Goal: Communication & Community: Answer question/provide support

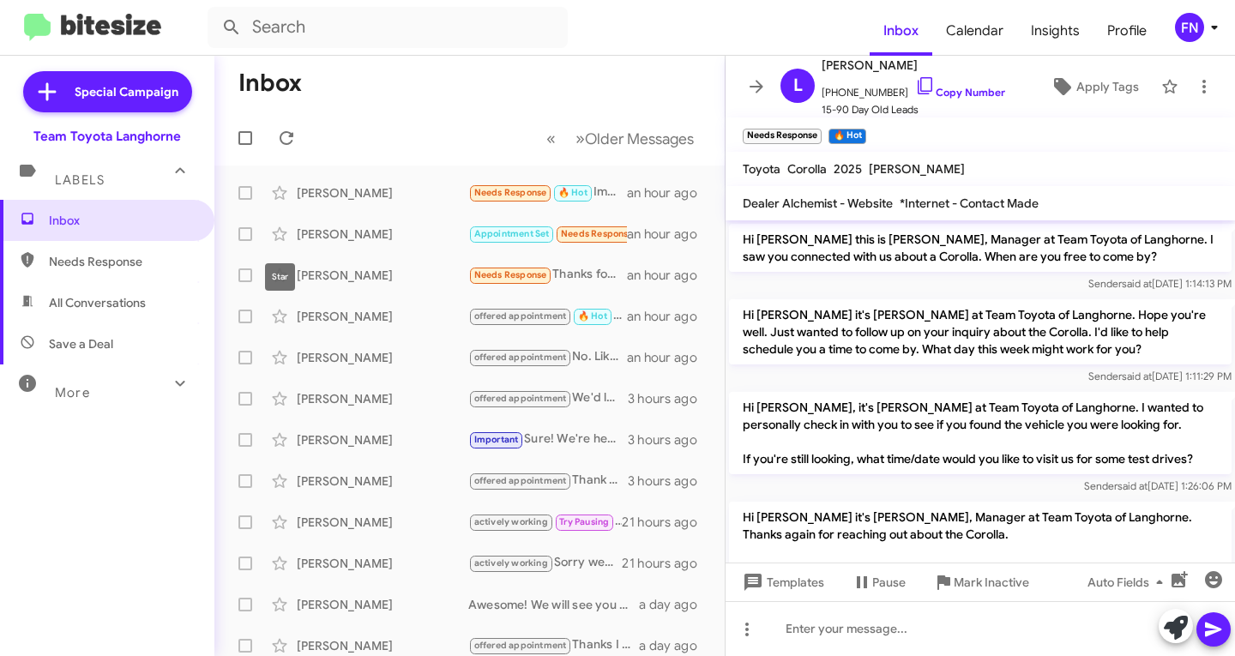
scroll to position [325, 0]
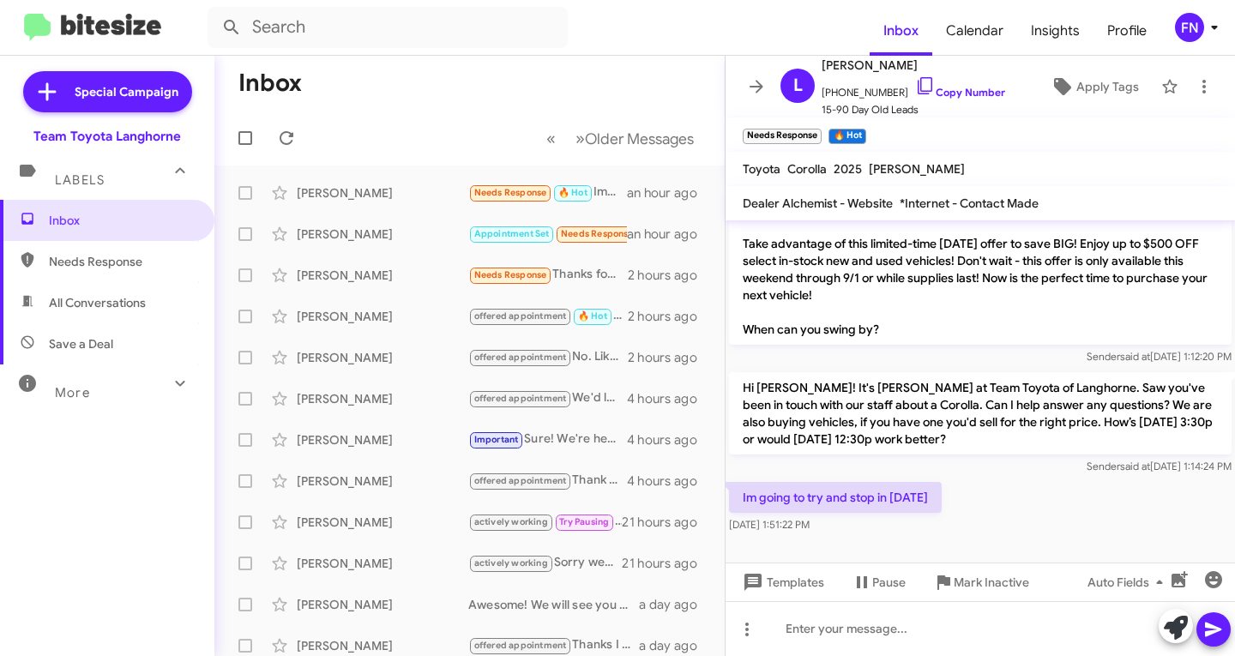
click at [130, 288] on span "All Conversations" at bounding box center [107, 302] width 214 height 41
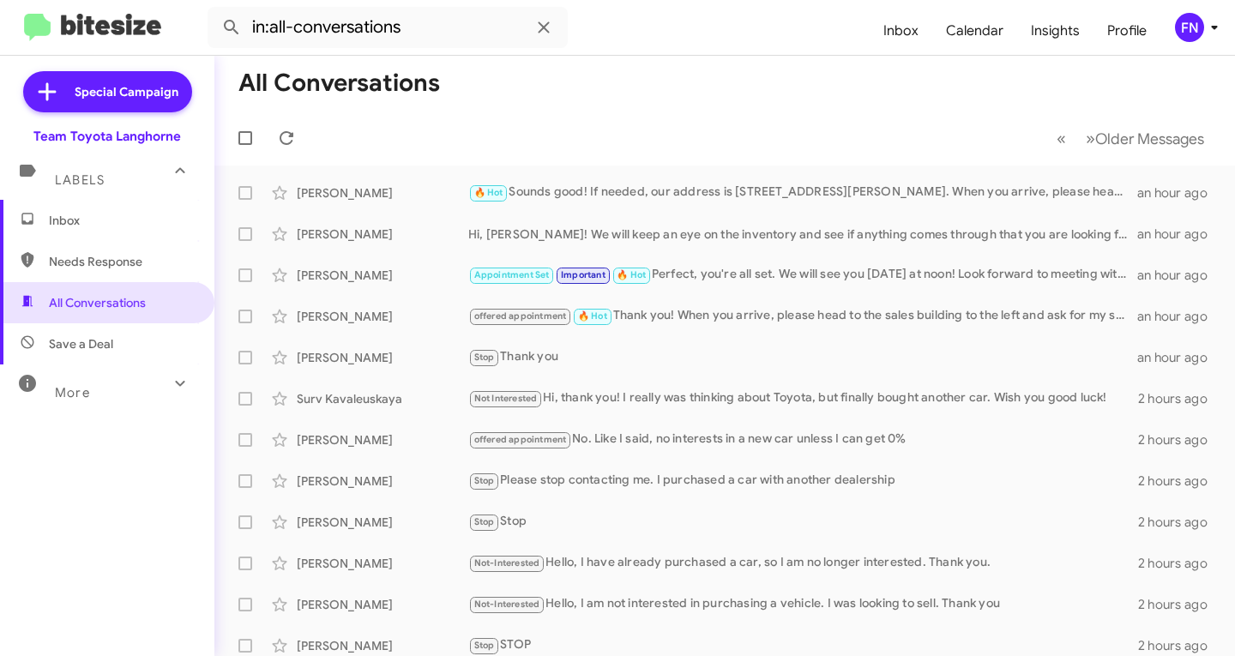
click at [86, 271] on span "Needs Response" at bounding box center [107, 261] width 214 height 41
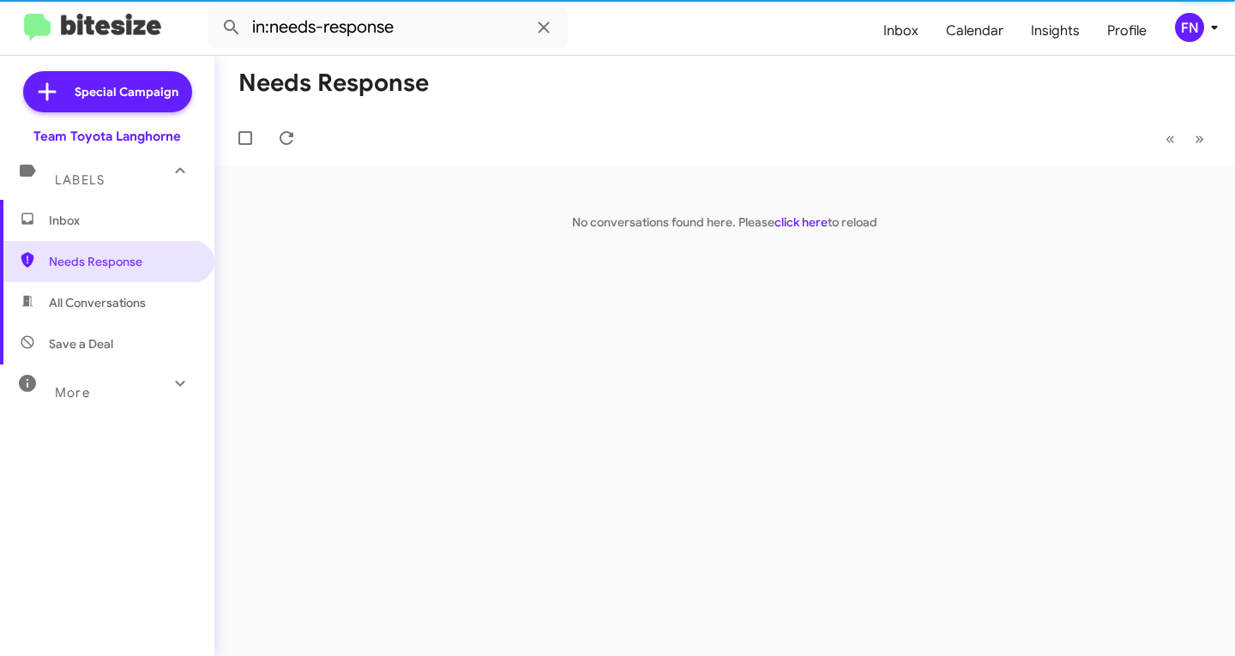
click at [113, 307] on span "All Conversations" at bounding box center [97, 302] width 97 height 17
type input "in:all-conversations"
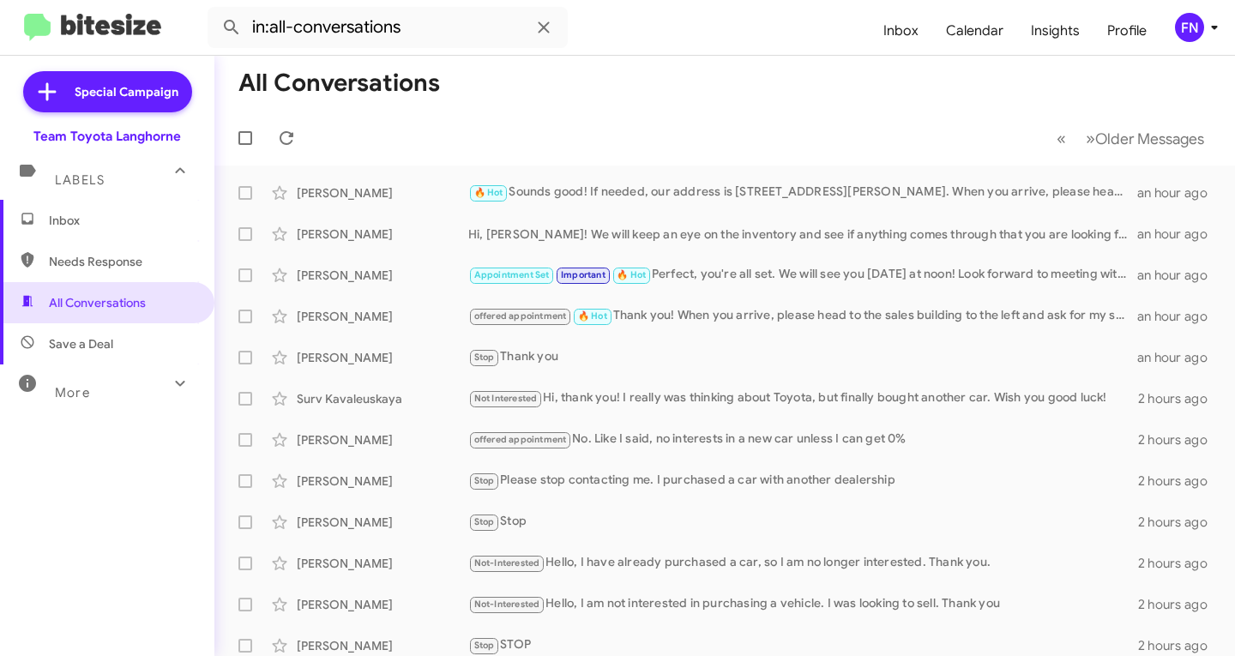
click at [1193, 34] on div "FN" at bounding box center [1189, 27] width 29 height 29
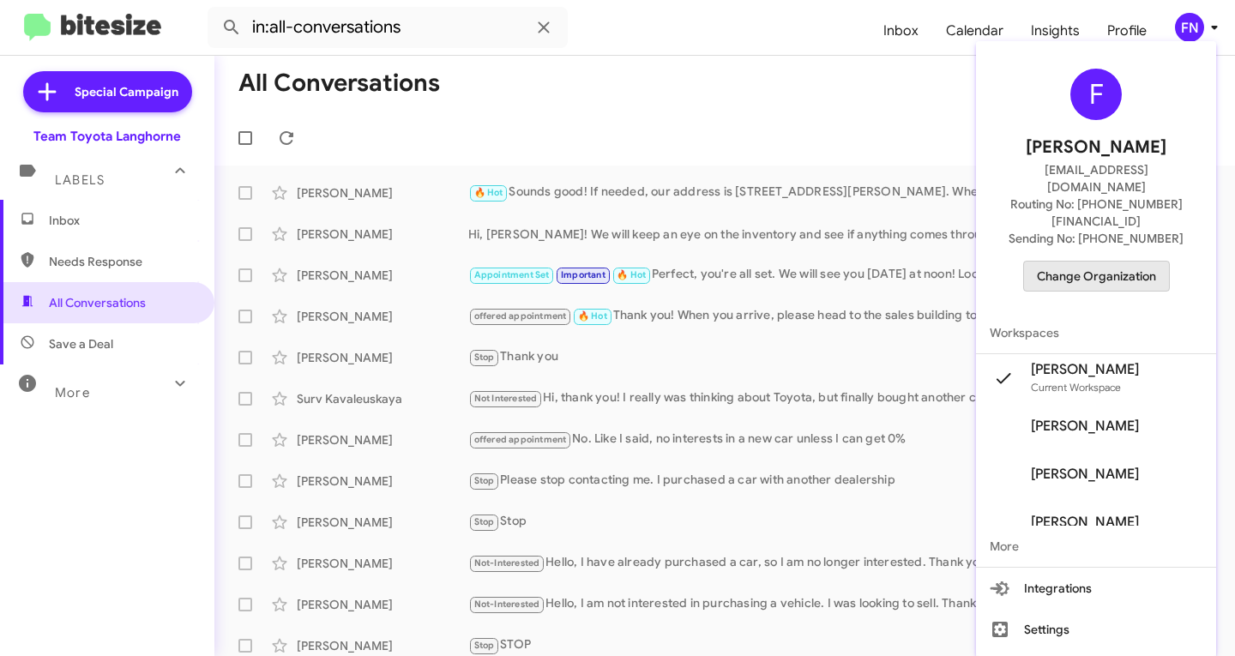
click at [1129, 262] on span "Change Organization" at bounding box center [1096, 276] width 119 height 29
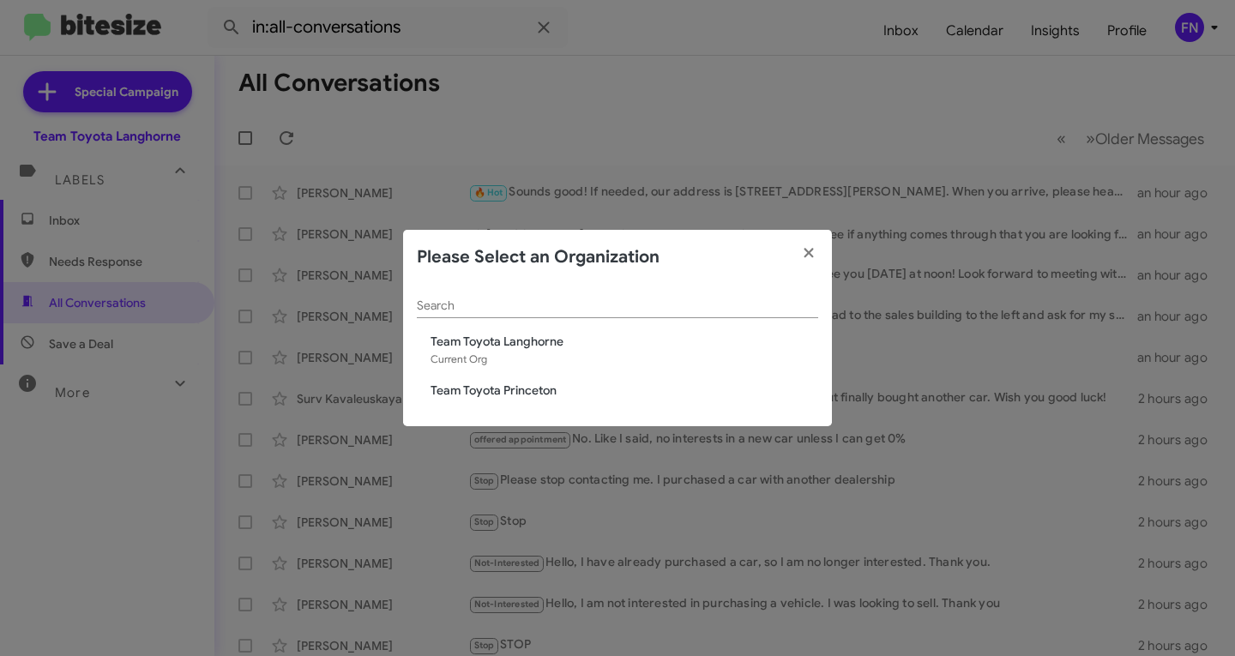
click at [495, 389] on span "Team Toyota Princeton" at bounding box center [625, 390] width 388 height 17
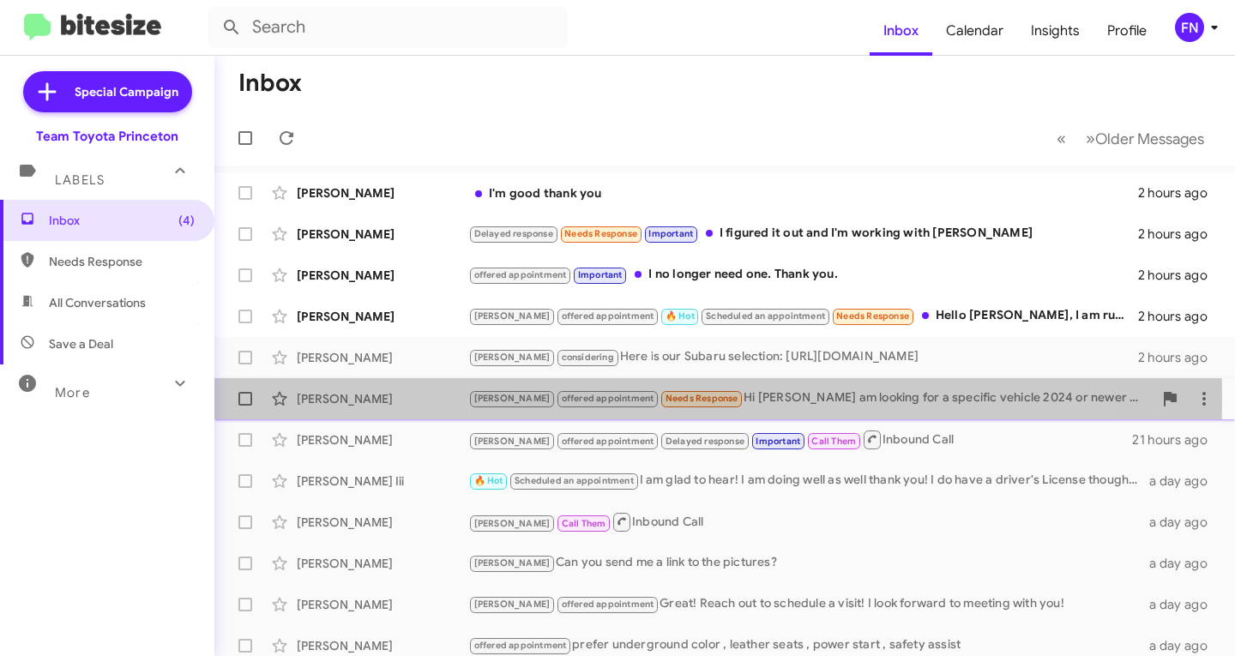
click at [408, 401] on div "[PERSON_NAME]" at bounding box center [383, 398] width 172 height 17
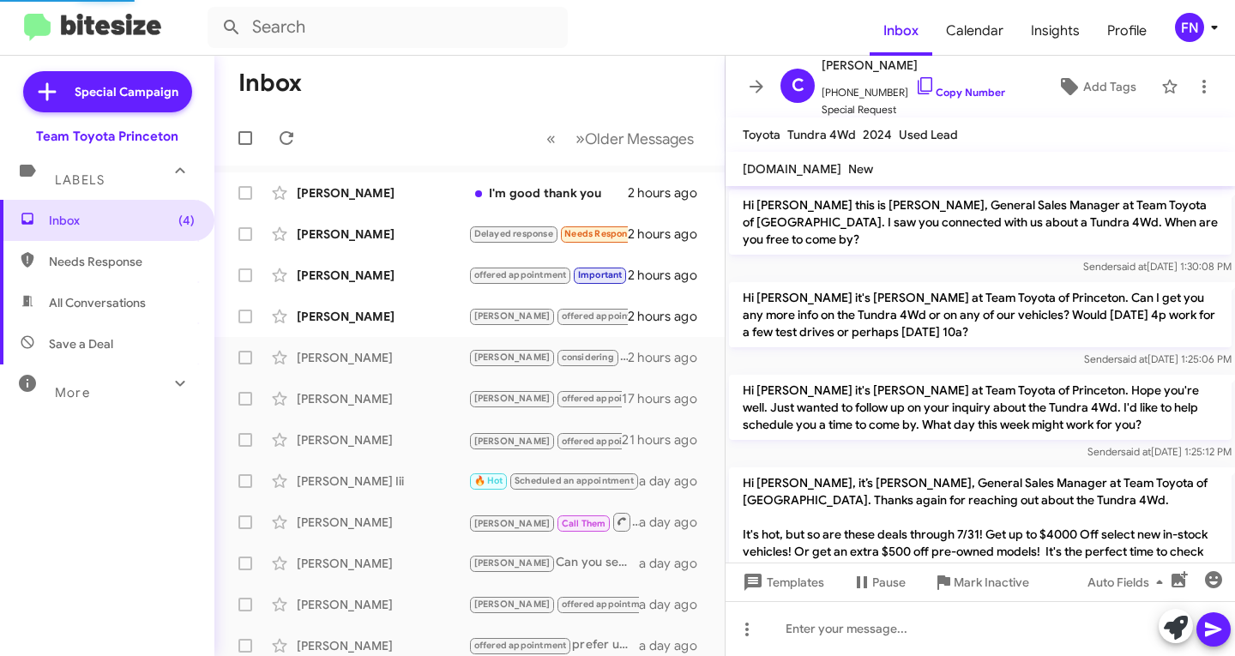
scroll to position [1122, 0]
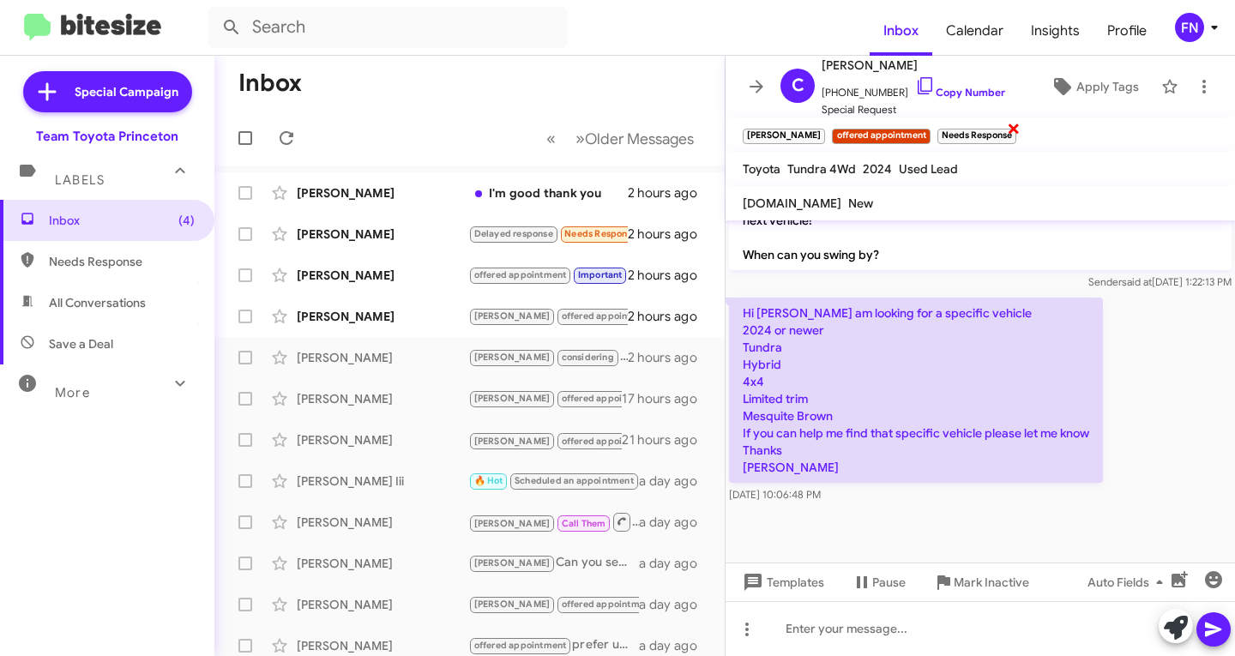
click at [1007, 127] on span "×" at bounding box center [1014, 128] width 14 height 21
click at [323, 291] on div "[PERSON_NAME] offered appointment Important I no longer need one. Thank you. 2 …" at bounding box center [469, 275] width 483 height 34
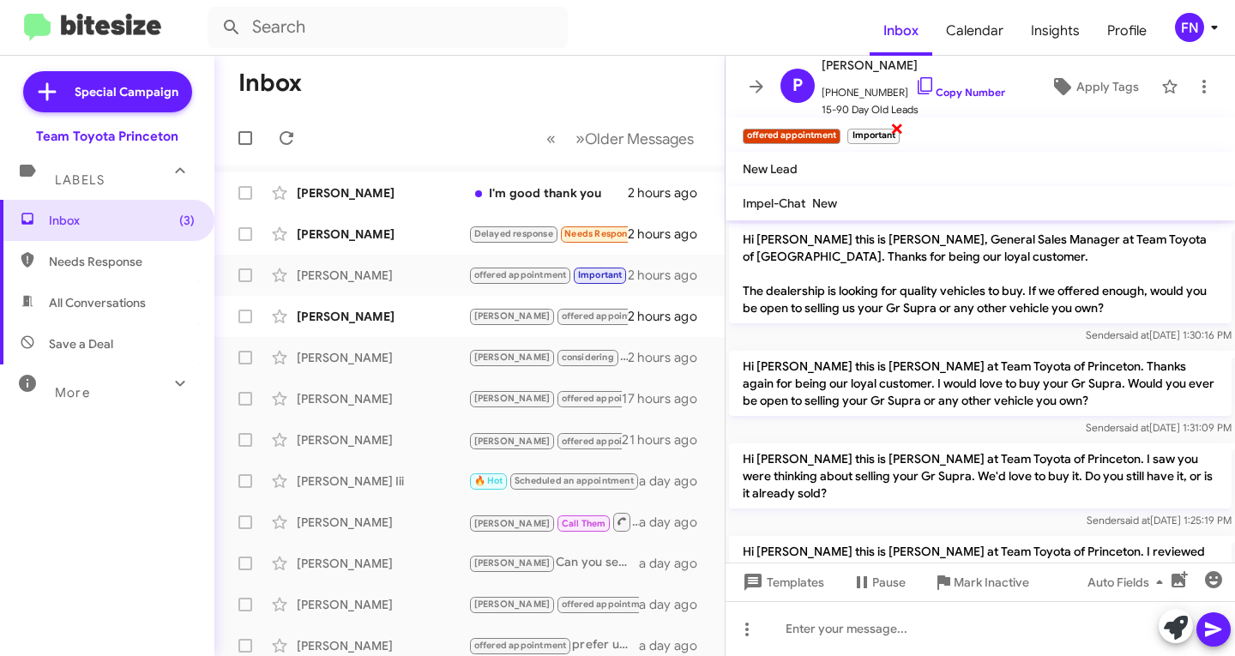
click at [893, 130] on span "×" at bounding box center [898, 128] width 14 height 21
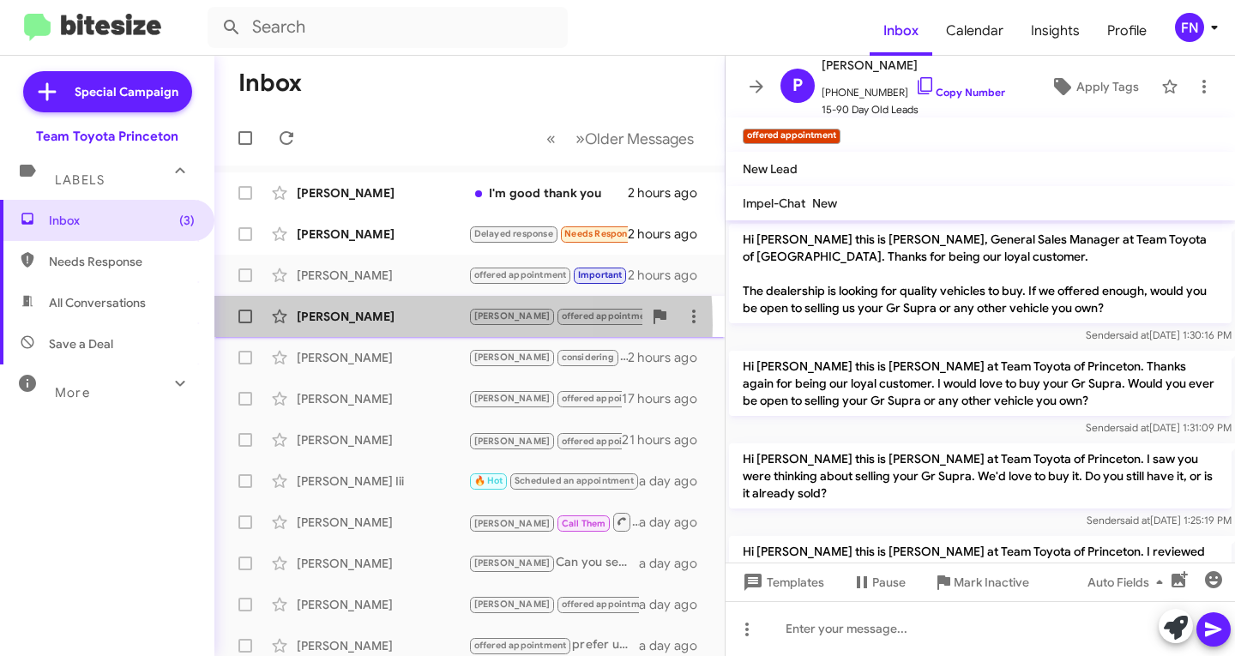
click at [326, 325] on div "[PERSON_NAME] offered appointment 🔥 Hot Scheduled an appointment Needs Response…" at bounding box center [469, 316] width 483 height 34
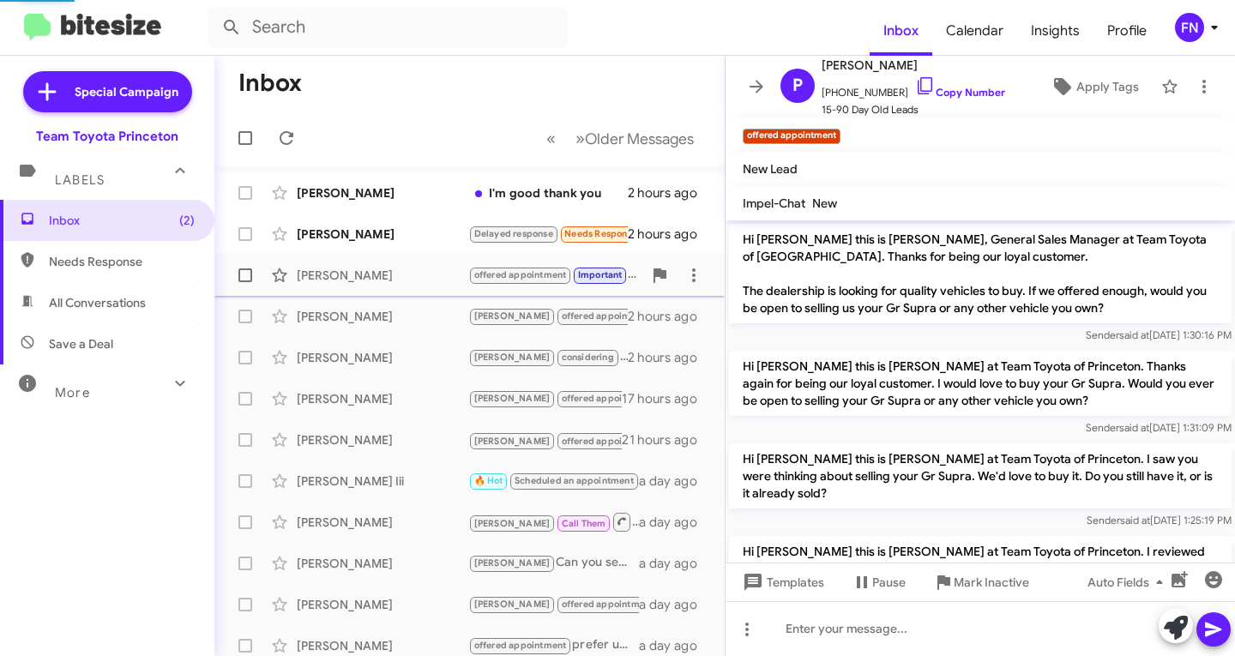
scroll to position [834, 0]
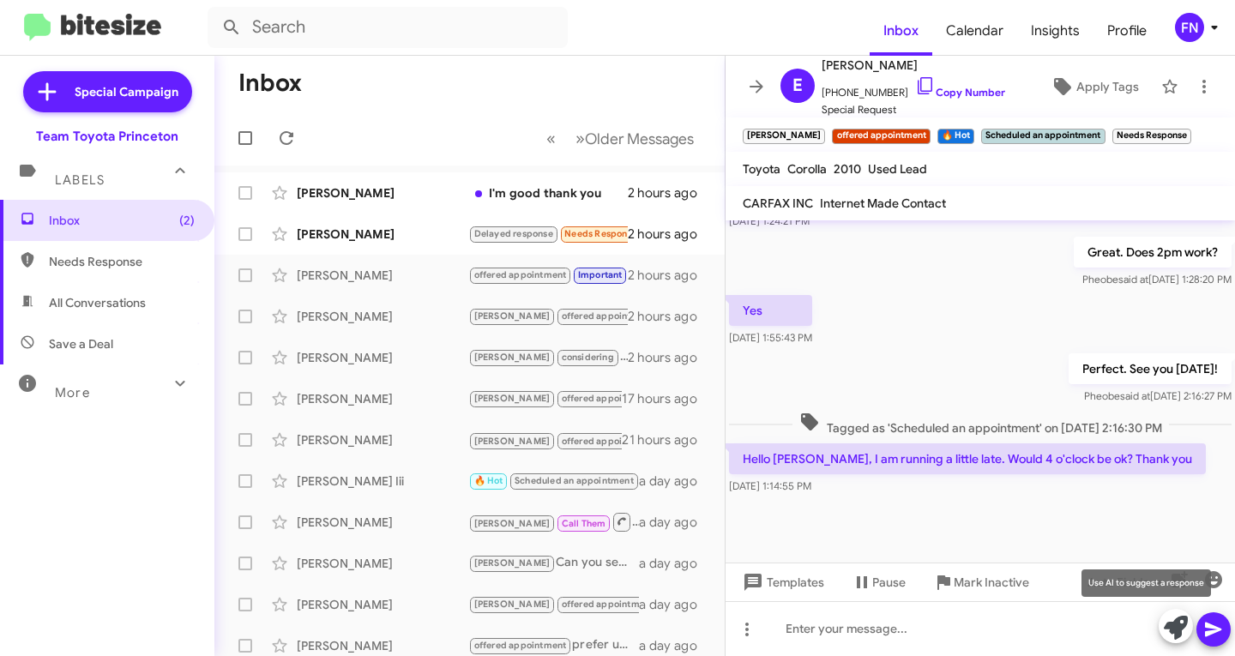
click at [1180, 631] on icon at bounding box center [1176, 628] width 24 height 24
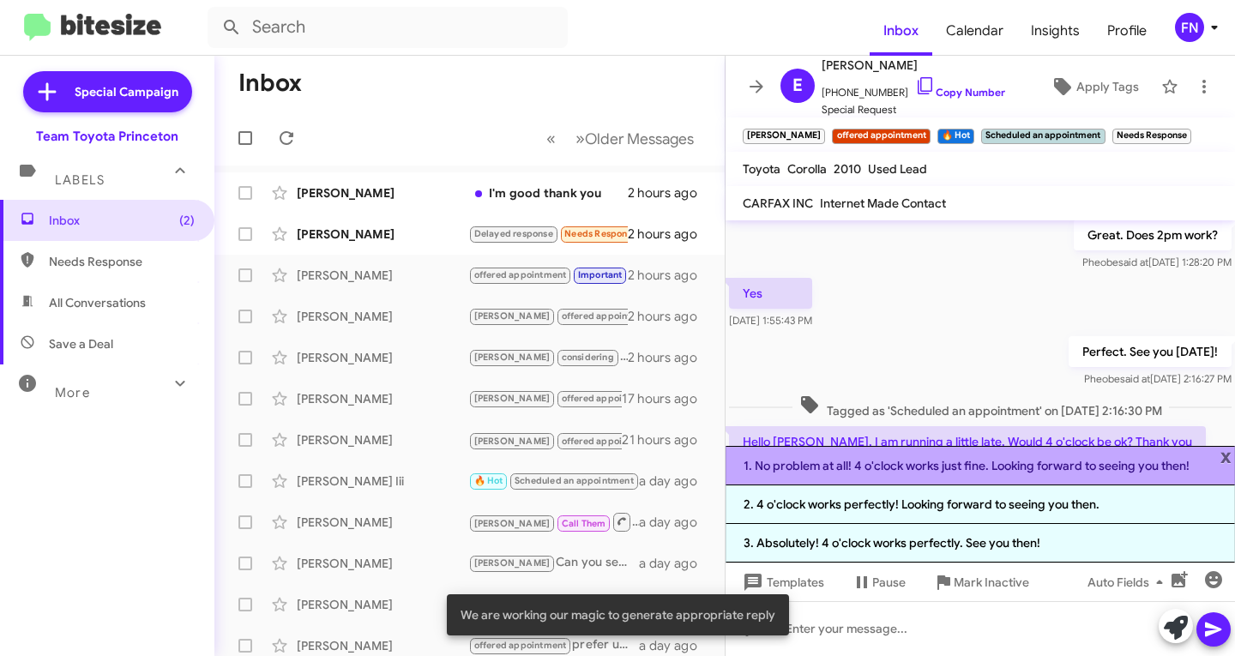
click at [979, 468] on li "1. No problem at all! 4 o'clock works just fine. Looking forward to seeing you …" at bounding box center [981, 465] width 510 height 39
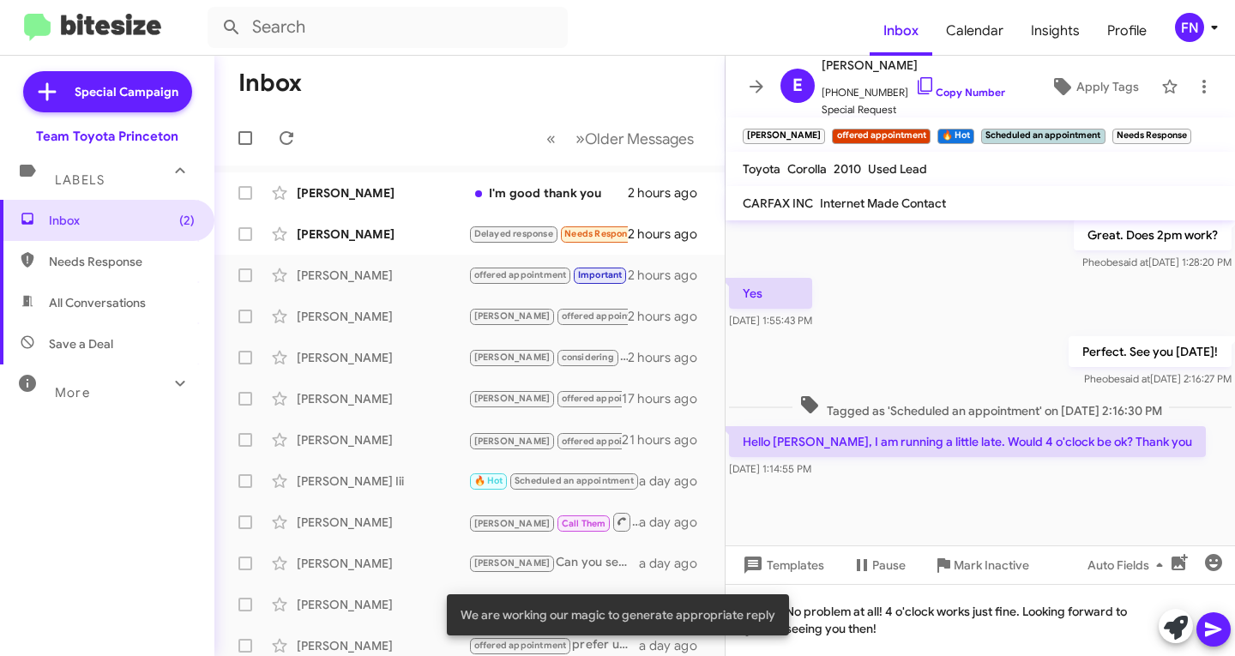
click at [1211, 631] on icon at bounding box center [1214, 629] width 21 height 21
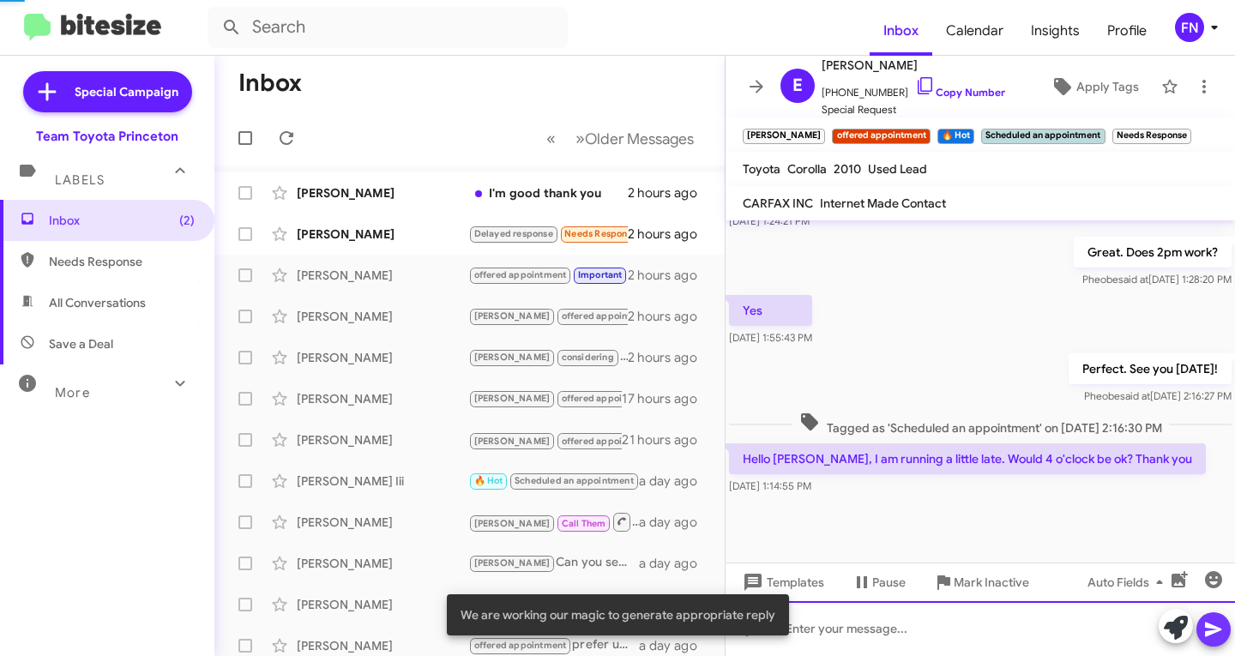
scroll to position [0, 0]
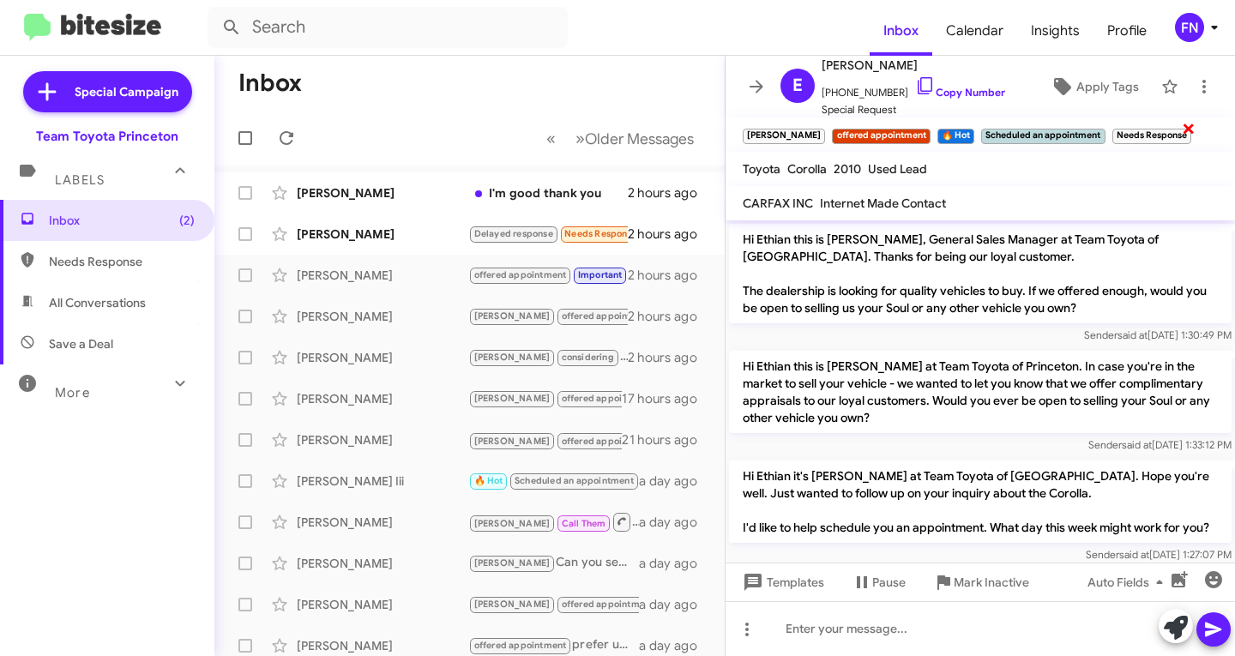
click at [1182, 136] on span "×" at bounding box center [1189, 128] width 14 height 21
click at [921, 135] on span "×" at bounding box center [928, 128] width 14 height 21
click at [861, 136] on span "×" at bounding box center [868, 128] width 14 height 21
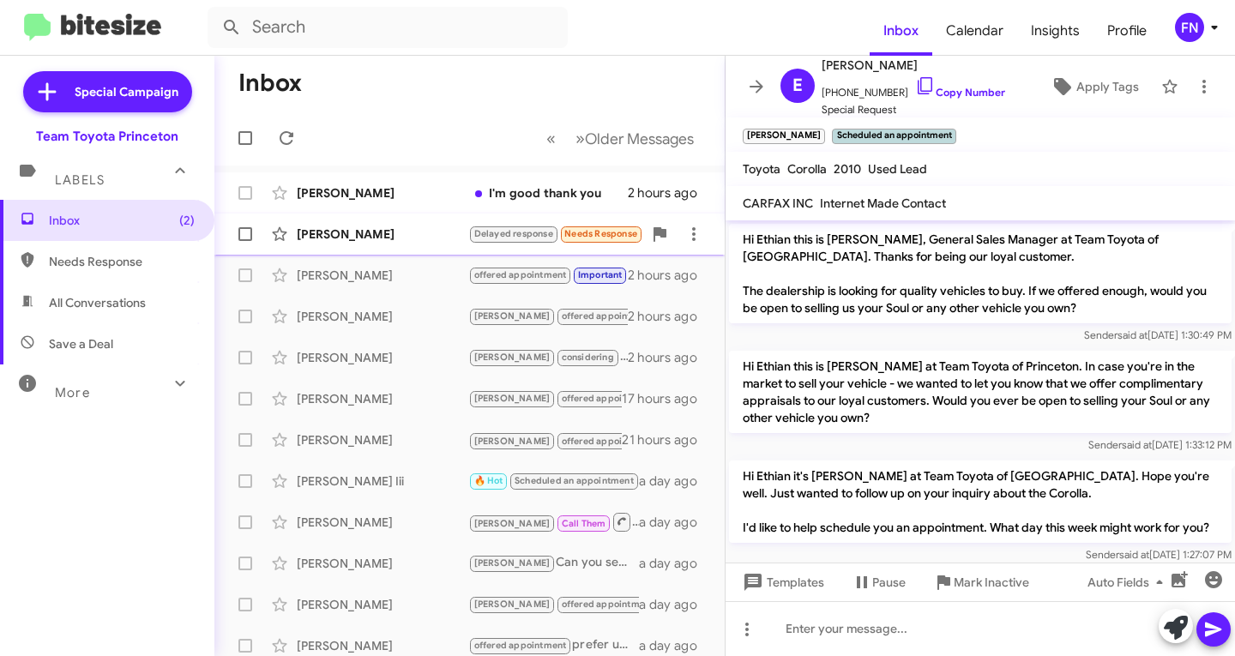
click at [424, 229] on div "[PERSON_NAME]" at bounding box center [383, 234] width 172 height 17
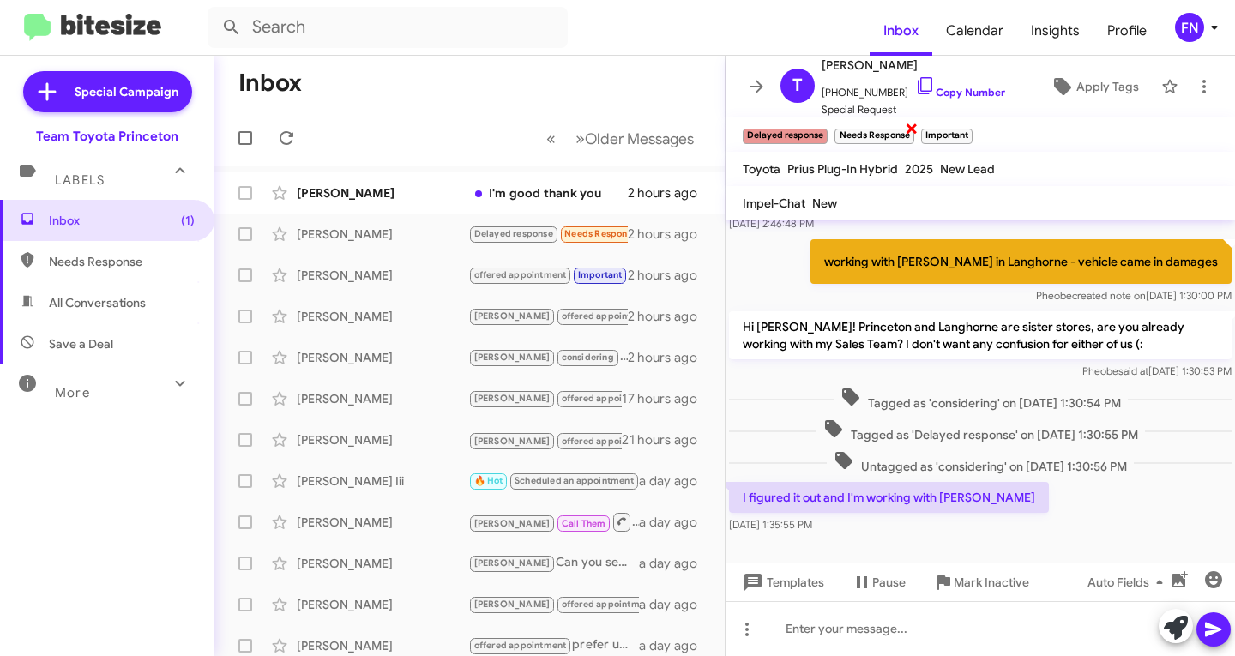
click at [912, 136] on span "×" at bounding box center [912, 128] width 14 height 21
click at [885, 135] on span "×" at bounding box center [885, 128] width 14 height 21
click at [1060, 81] on icon at bounding box center [1063, 86] width 21 height 21
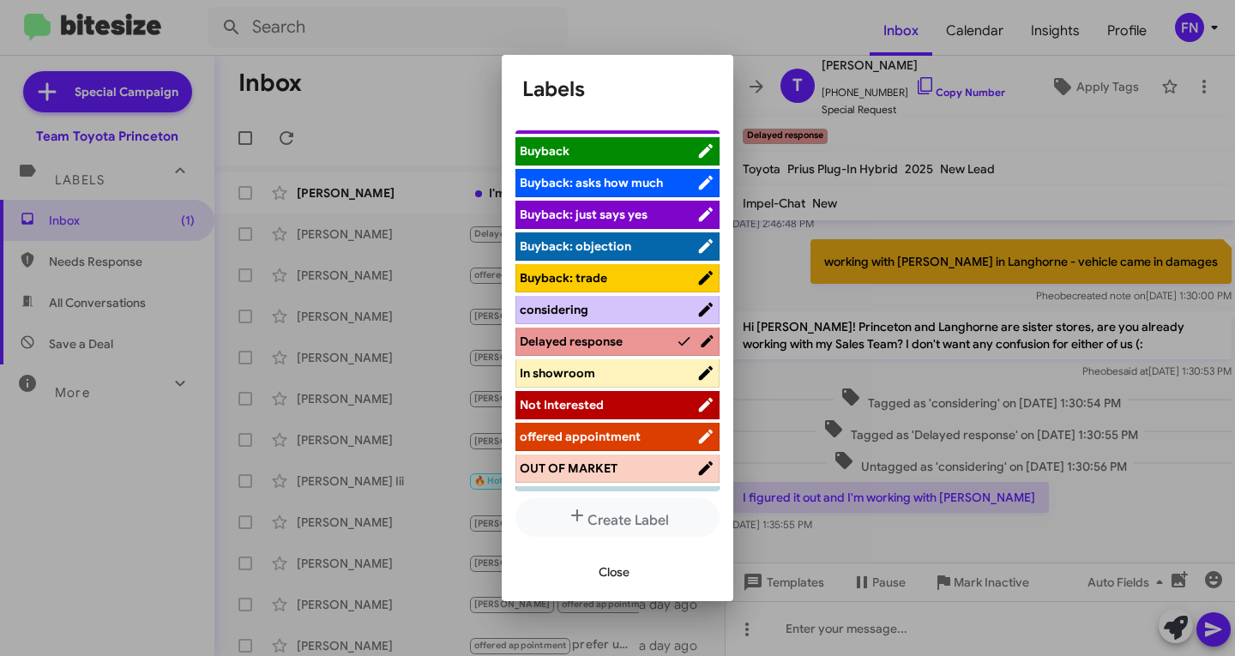
scroll to position [86, 0]
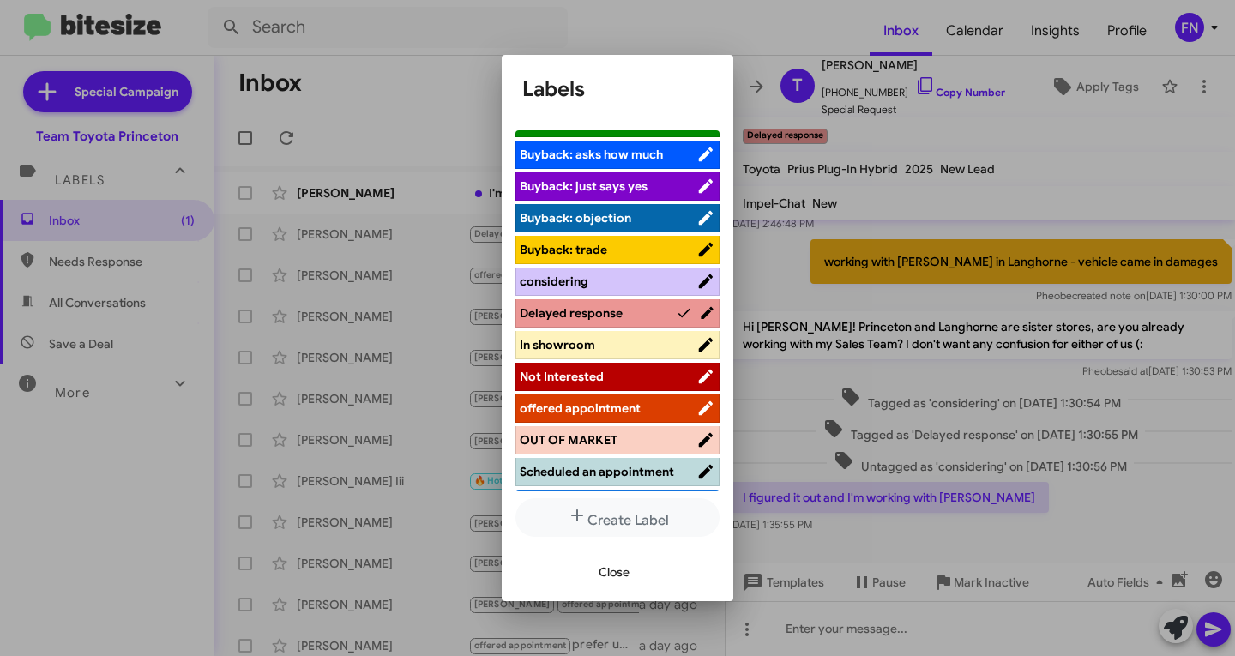
click at [611, 368] on span "Not Interested" at bounding box center [608, 376] width 177 height 17
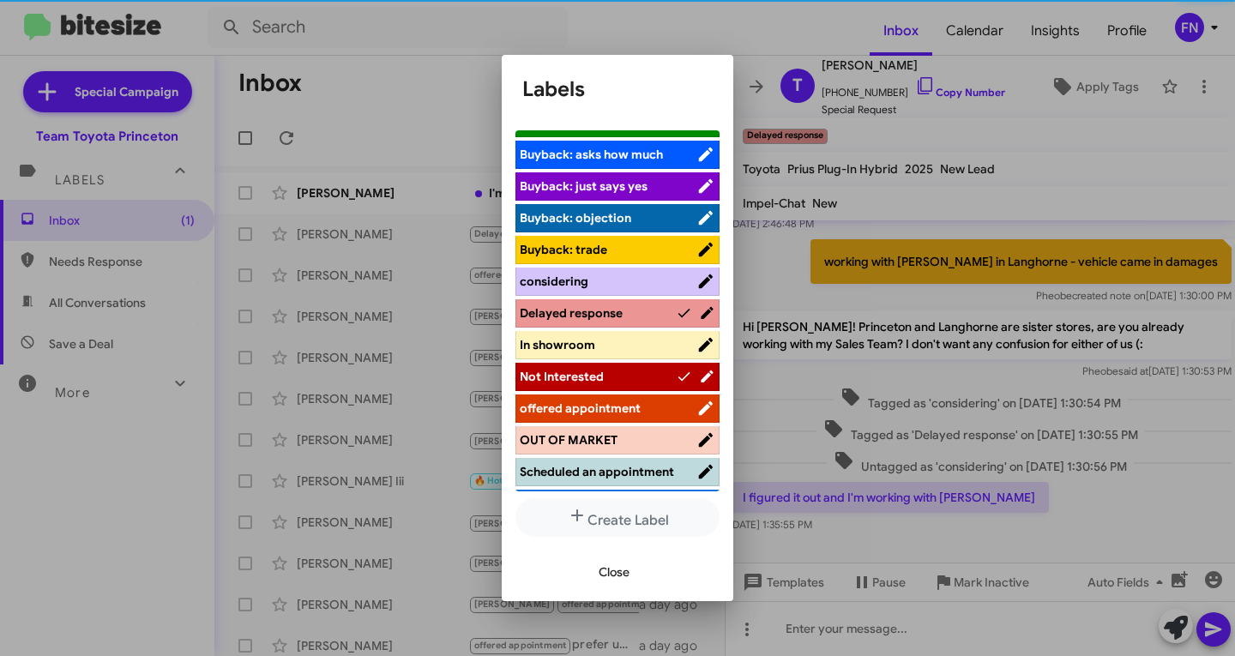
click at [617, 573] on span "Close" at bounding box center [614, 572] width 31 height 31
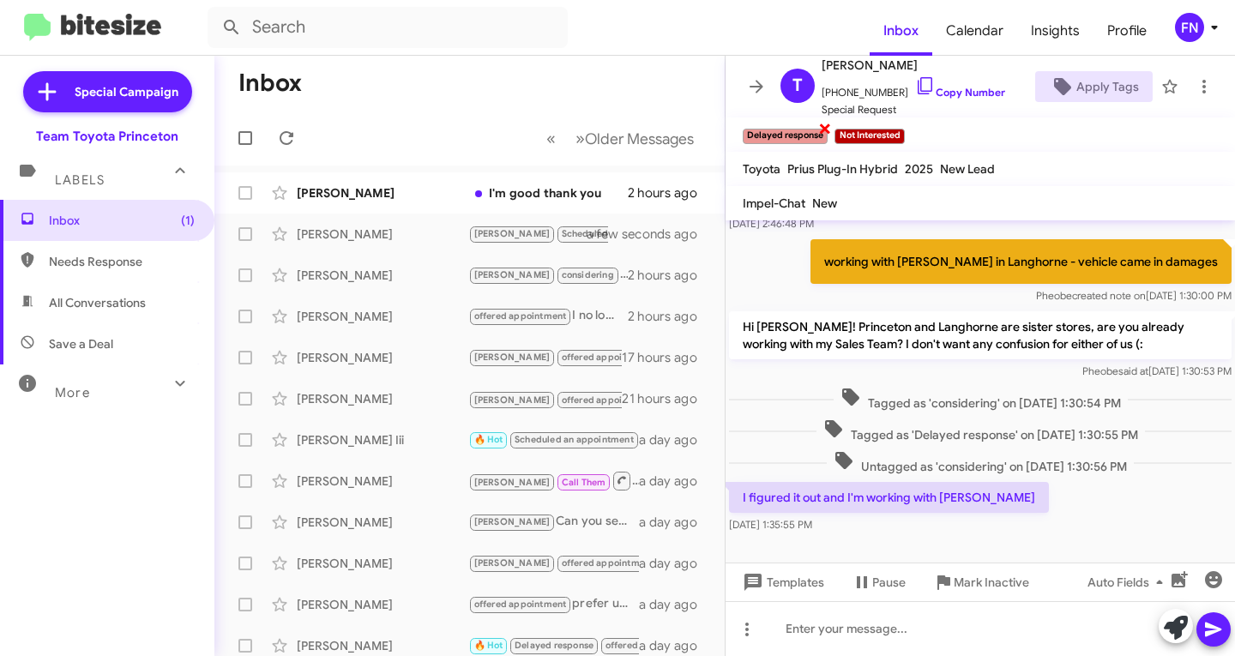
click at [823, 122] on span "×" at bounding box center [826, 128] width 14 height 21
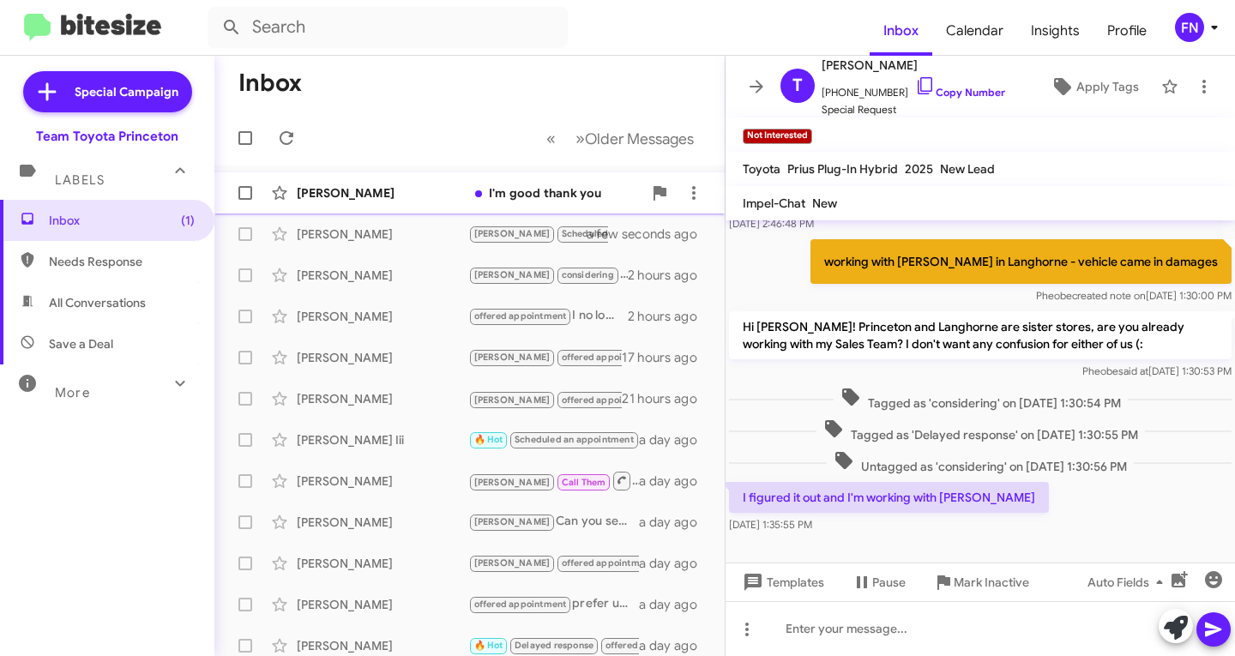
click at [317, 202] on div "[PERSON_NAME] I'm good thank you 2 hours ago" at bounding box center [469, 193] width 483 height 34
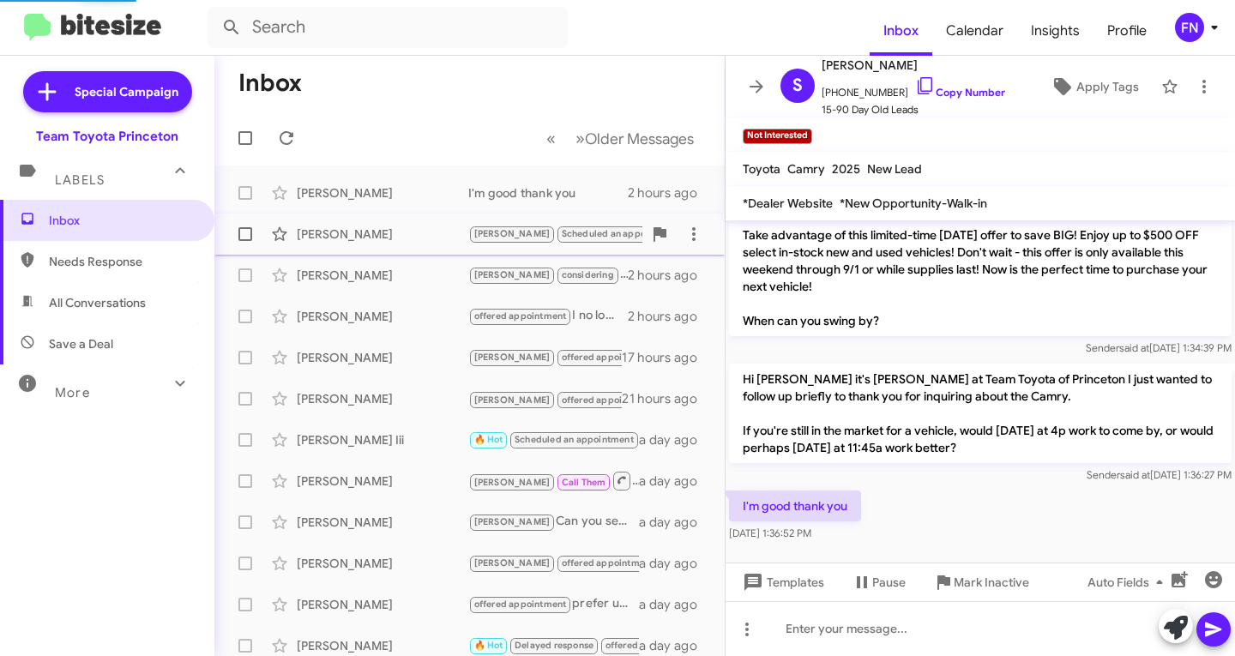
scroll to position [114, 0]
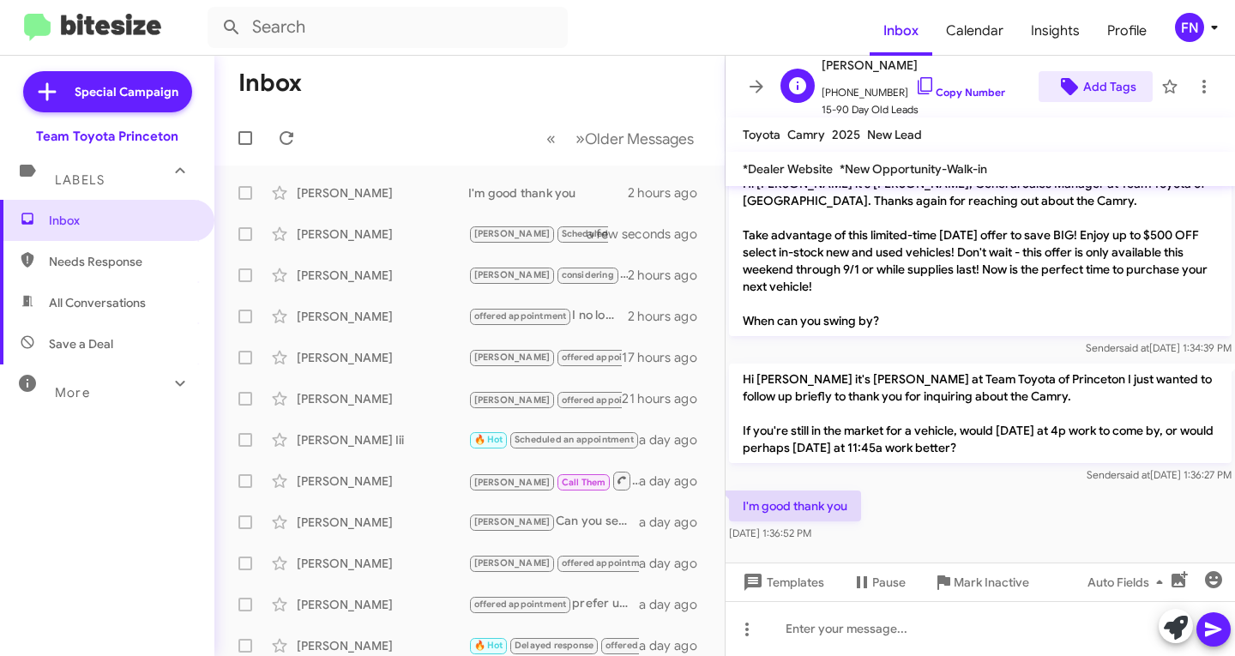
click at [1096, 90] on span "Add Tags" at bounding box center [1110, 86] width 53 height 31
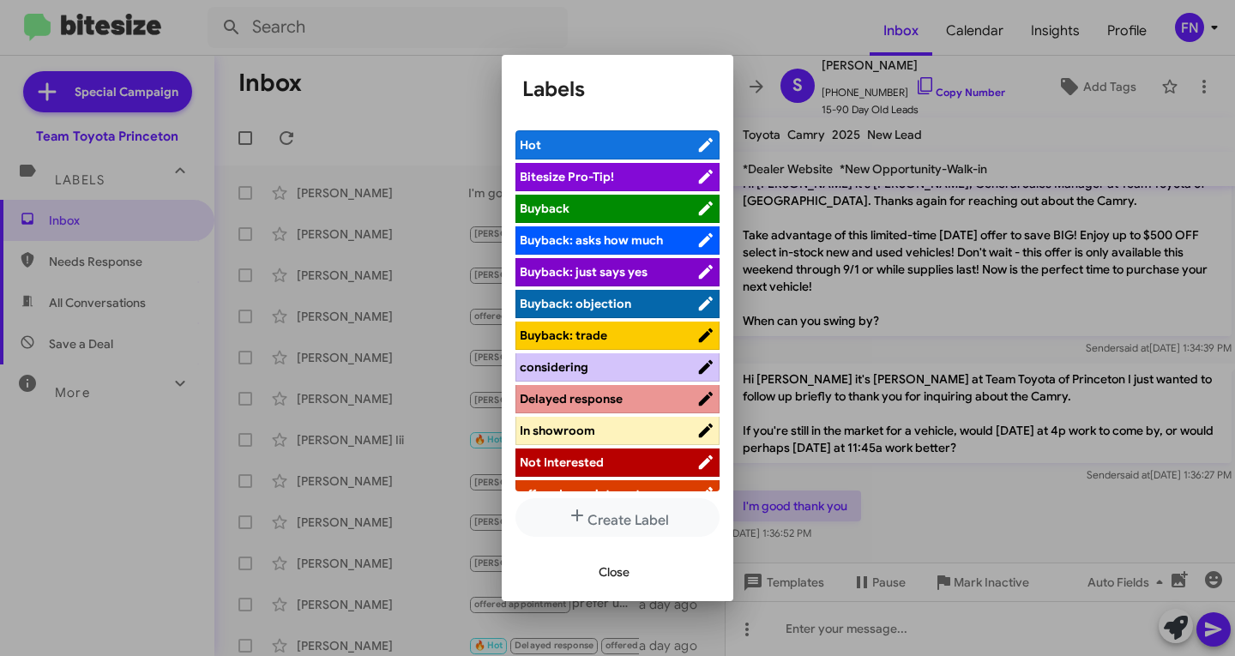
click at [582, 459] on span "Not Interested" at bounding box center [562, 462] width 84 height 15
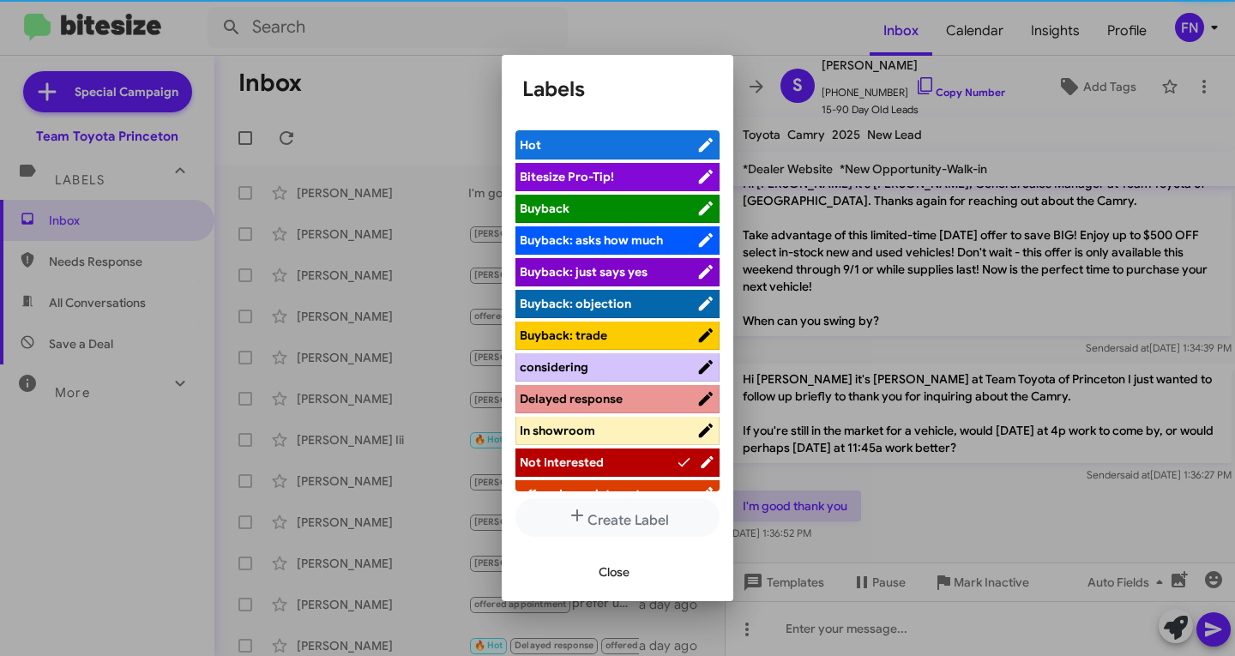
click at [612, 570] on span "Close" at bounding box center [614, 572] width 31 height 31
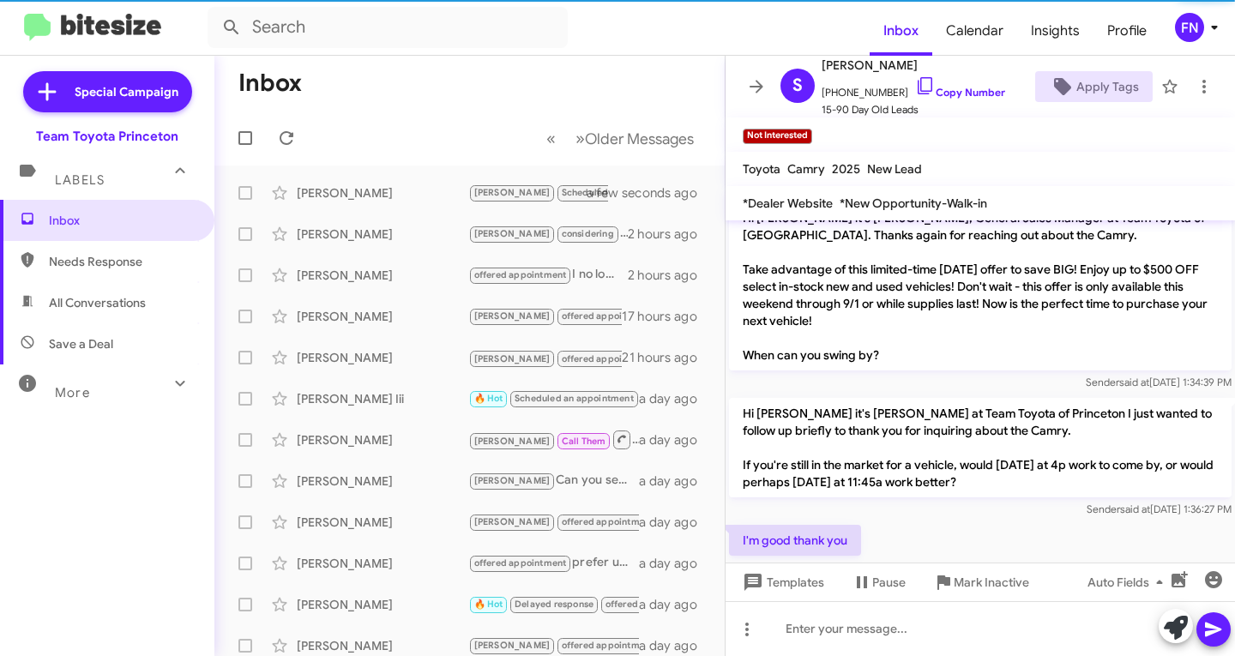
scroll to position [148, 0]
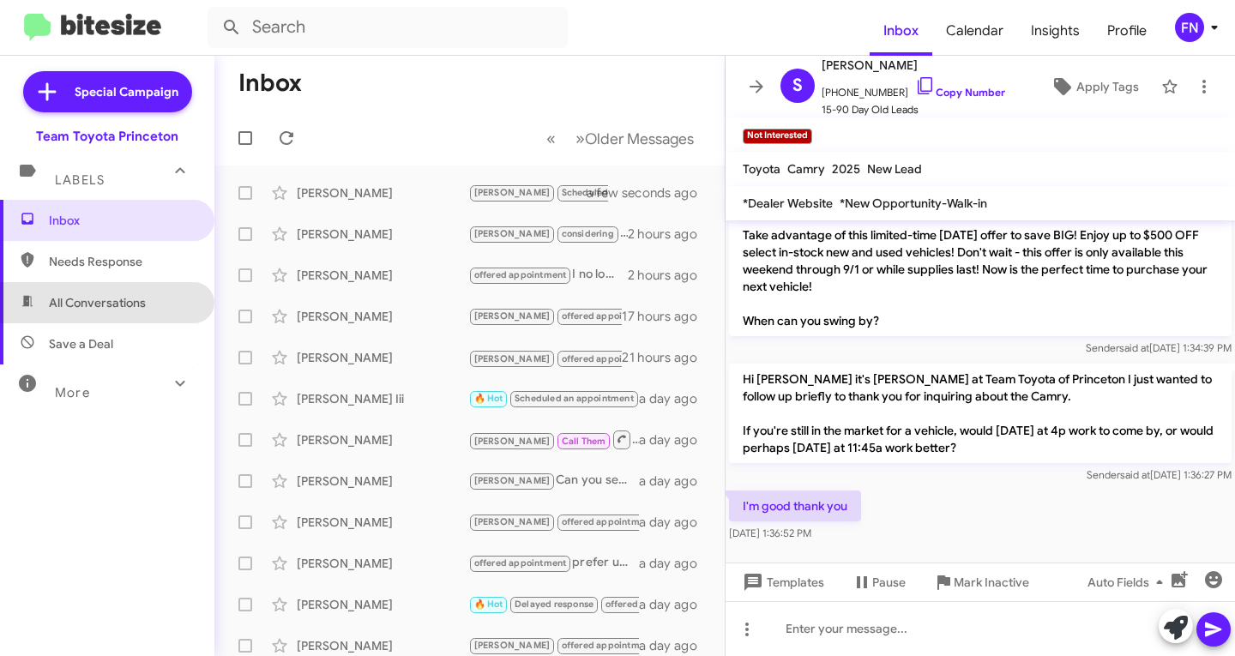
click at [122, 305] on span "All Conversations" at bounding box center [97, 302] width 97 height 17
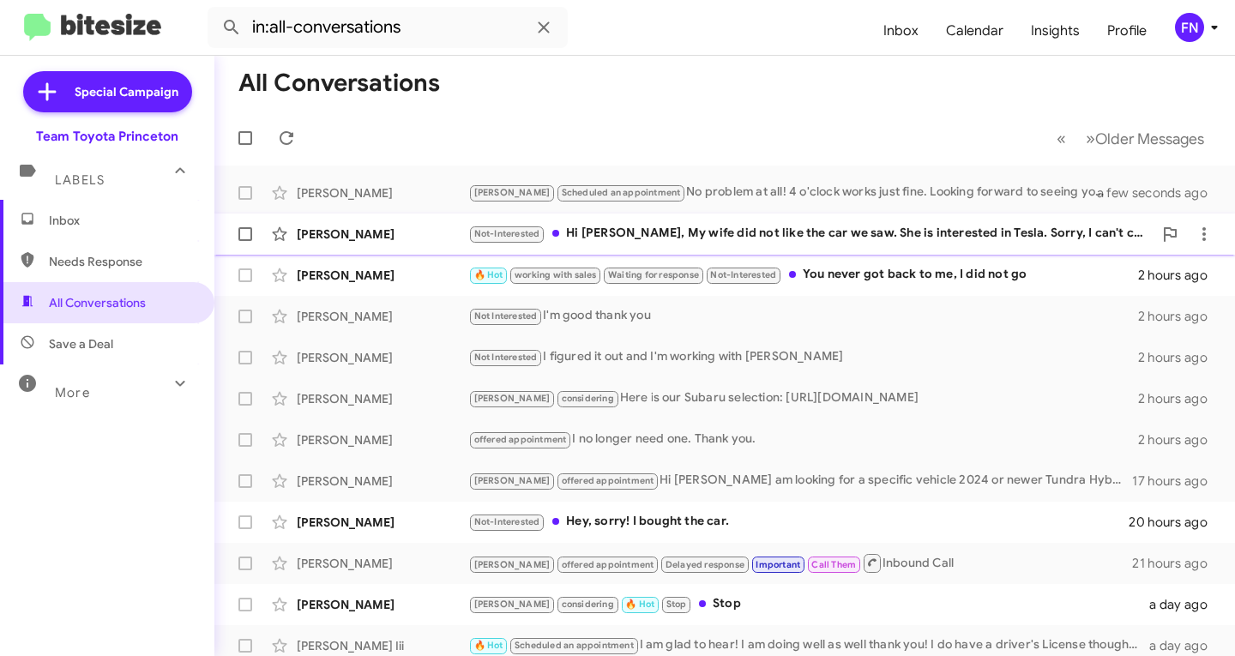
click at [391, 222] on div "[PERSON_NAME] Not-Interested Hi [PERSON_NAME], My wife did not like the car we …" at bounding box center [725, 234] width 994 height 34
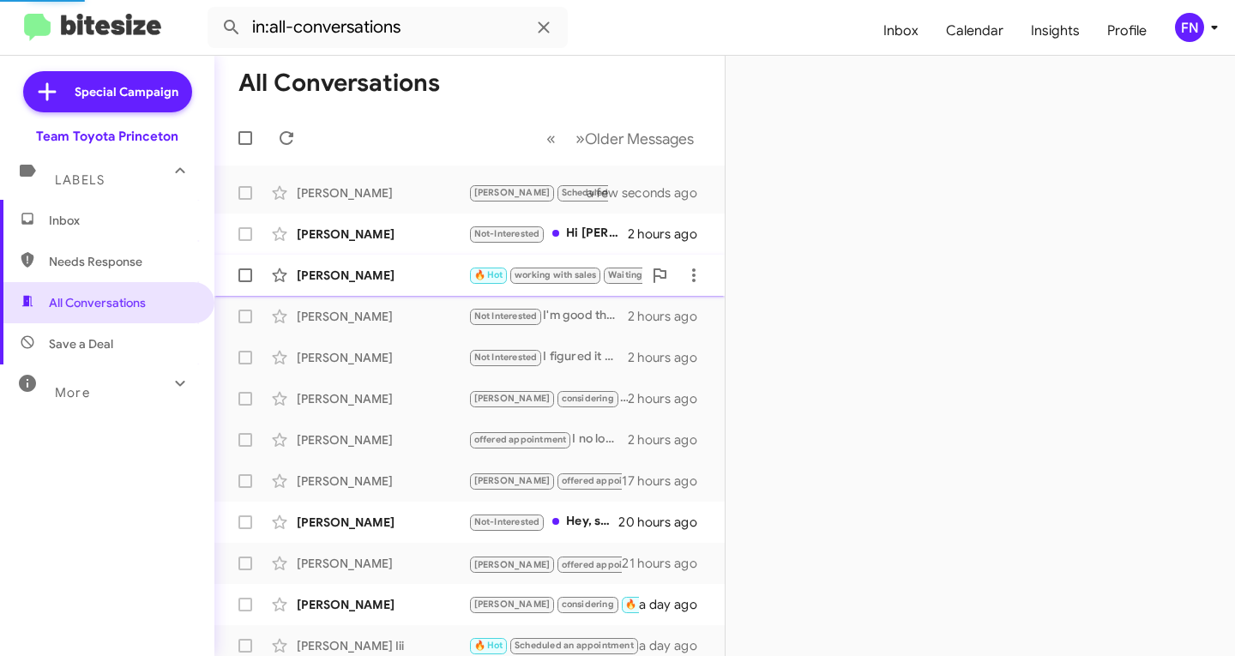
click at [407, 260] on div "[PERSON_NAME] 🔥 Hot working with sales Waiting for response Not-Interested You …" at bounding box center [469, 275] width 483 height 34
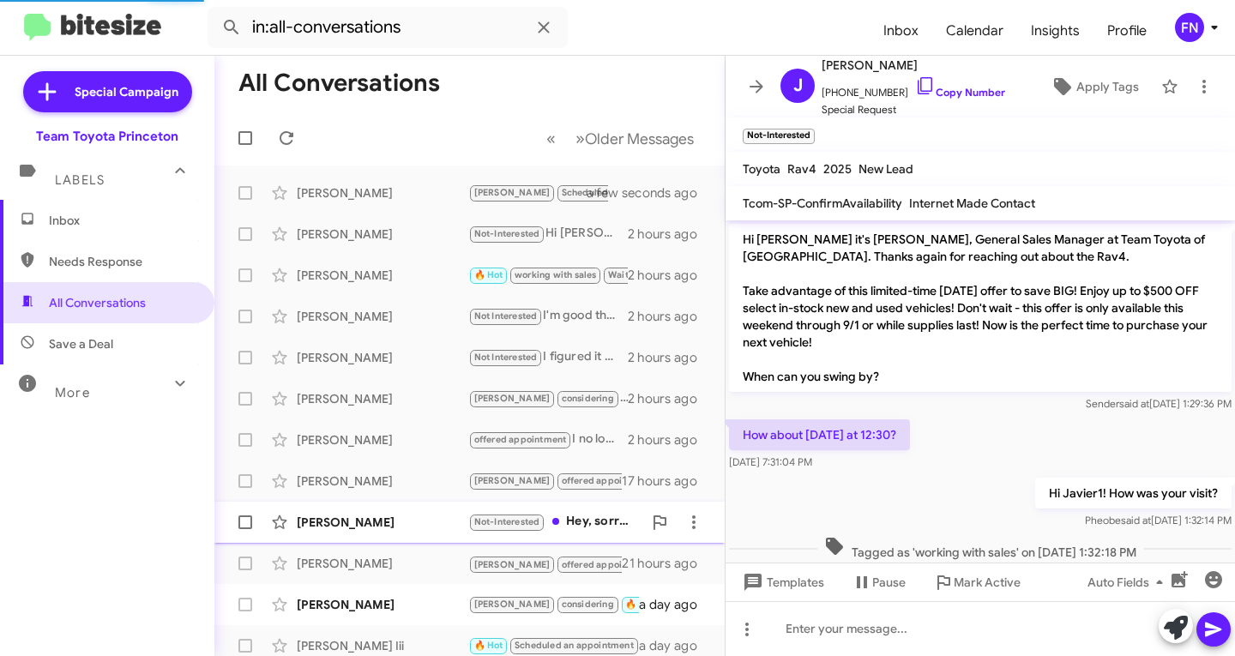
click at [390, 508] on div "[PERSON_NAME] Not-Interested Hey, sorry! I bought the car. 20 hours ago" at bounding box center [469, 522] width 483 height 34
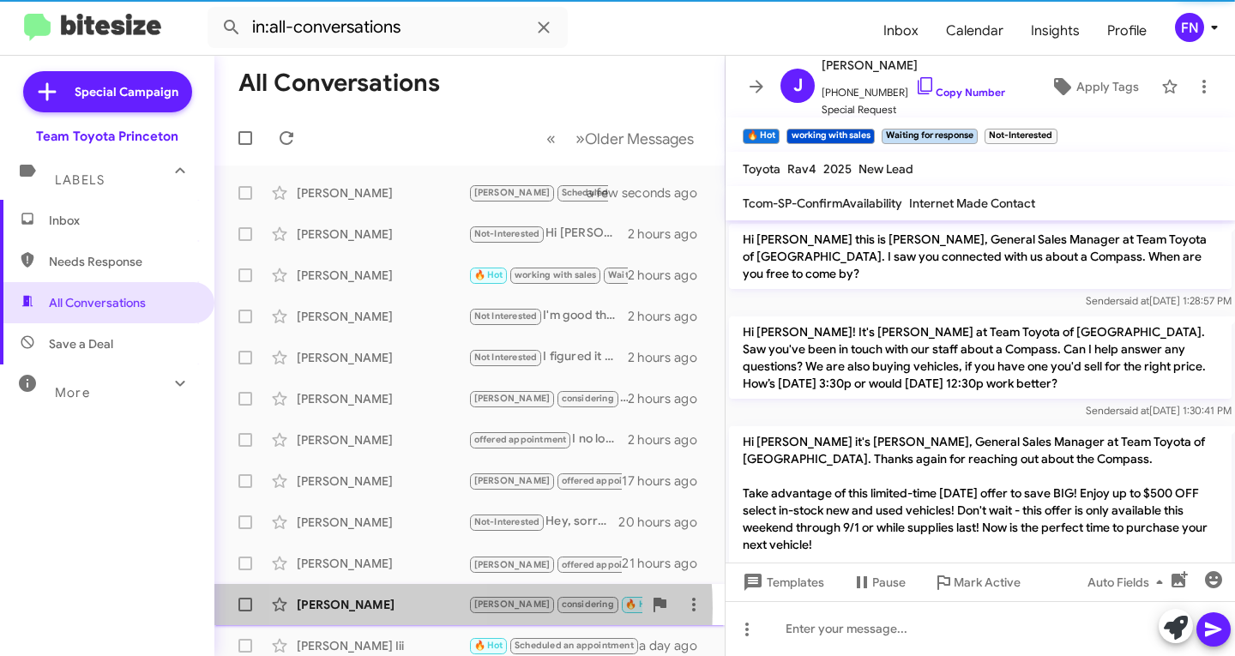
scroll to position [167, 0]
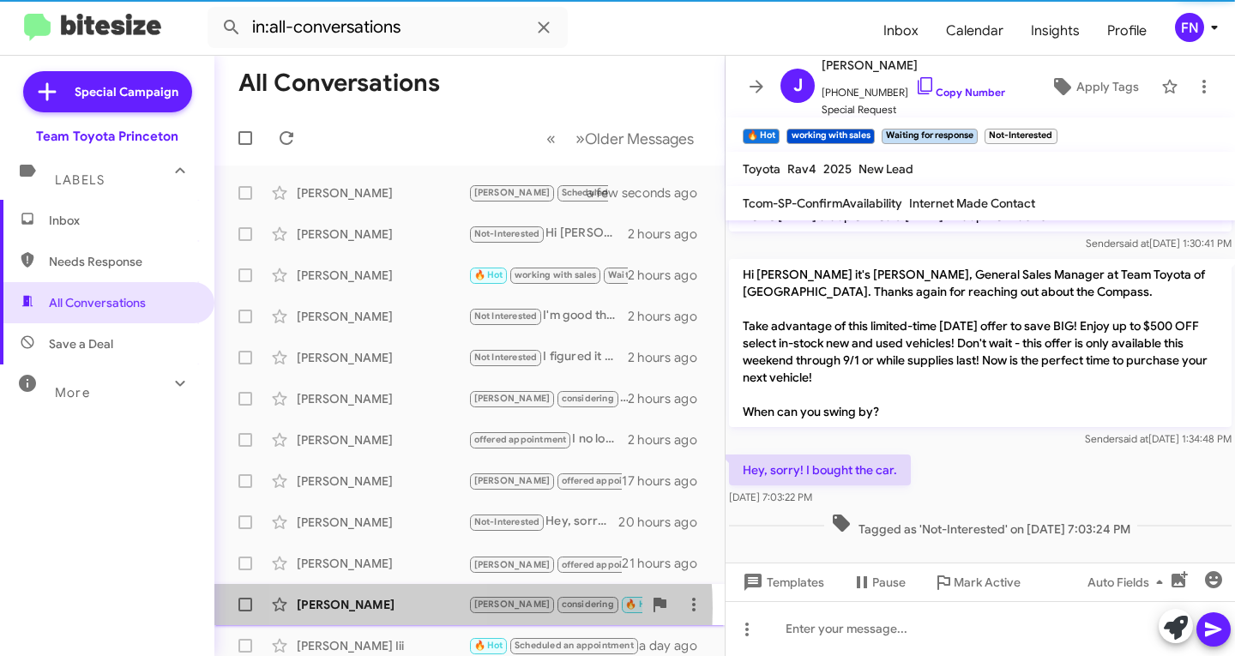
click at [382, 608] on div "[PERSON_NAME]" at bounding box center [383, 604] width 172 height 17
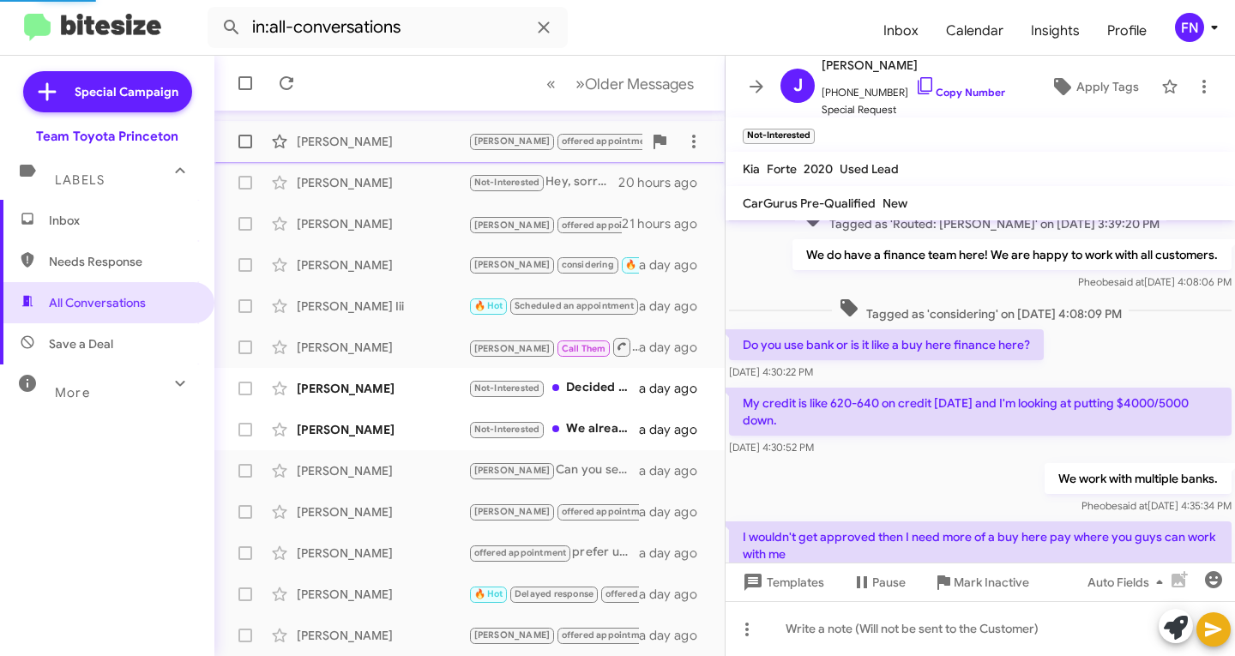
scroll to position [843, 0]
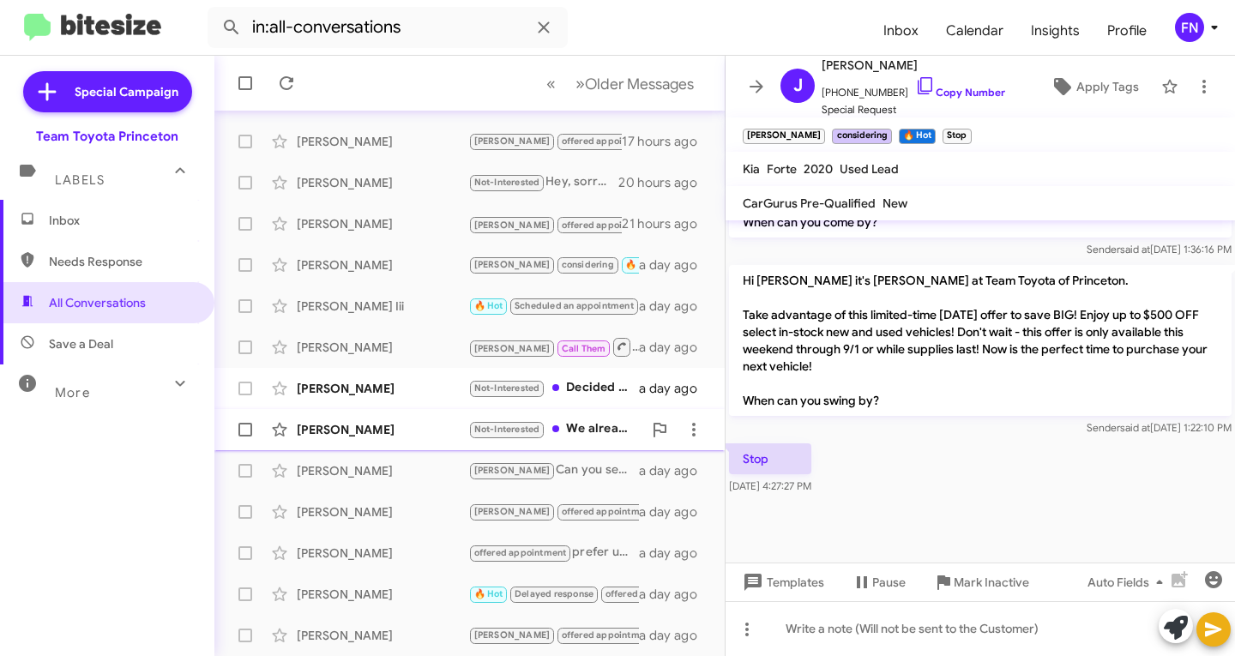
click at [388, 439] on div "[PERSON_NAME] Not-Interested We already bought a day ago" at bounding box center [469, 430] width 483 height 34
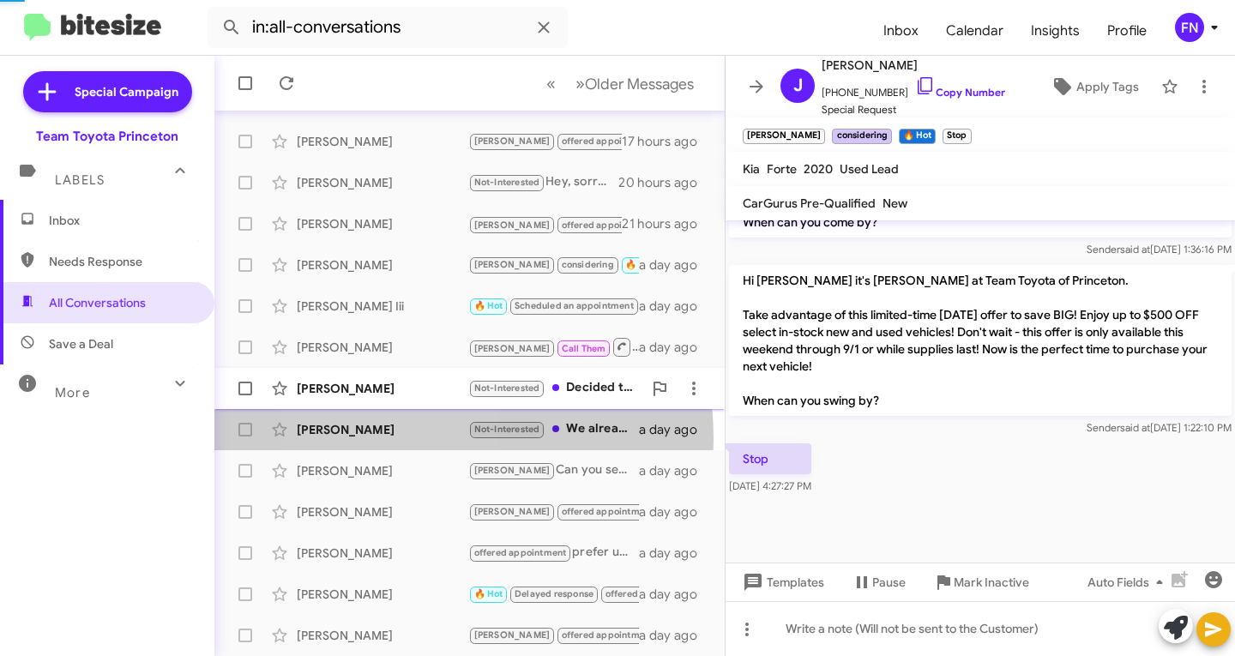
click at [408, 385] on div "[PERSON_NAME]" at bounding box center [383, 388] width 172 height 17
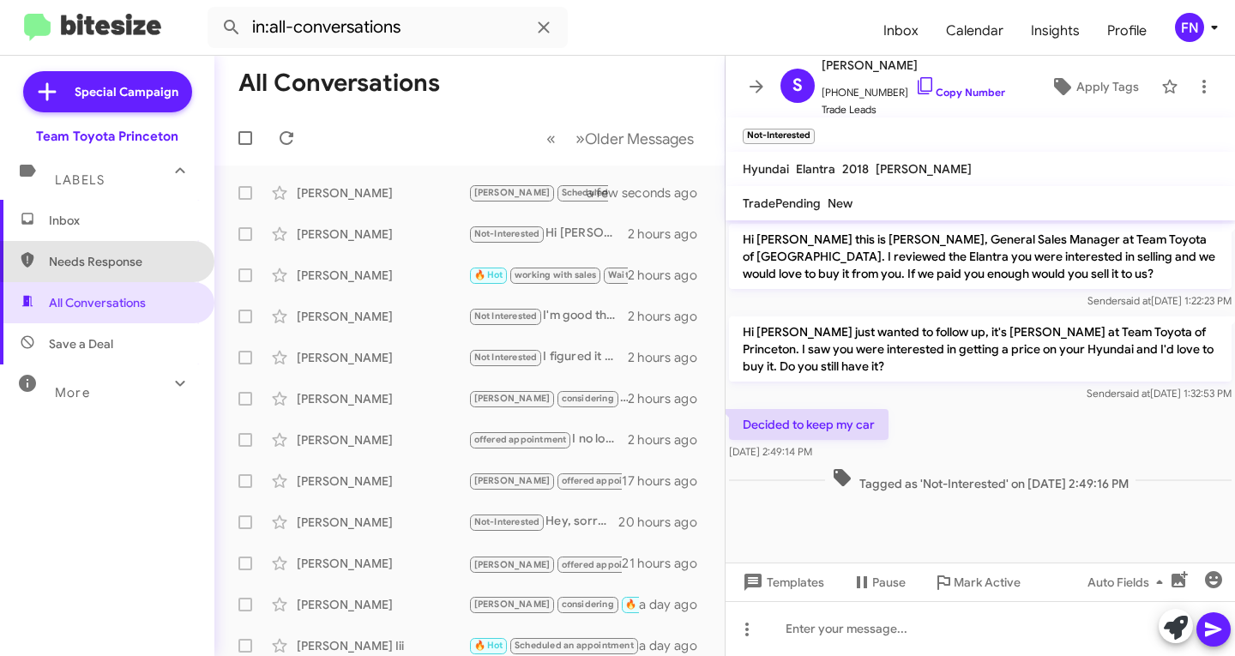
click at [136, 258] on span "Needs Response" at bounding box center [122, 261] width 146 height 17
type input "in:needs-response"
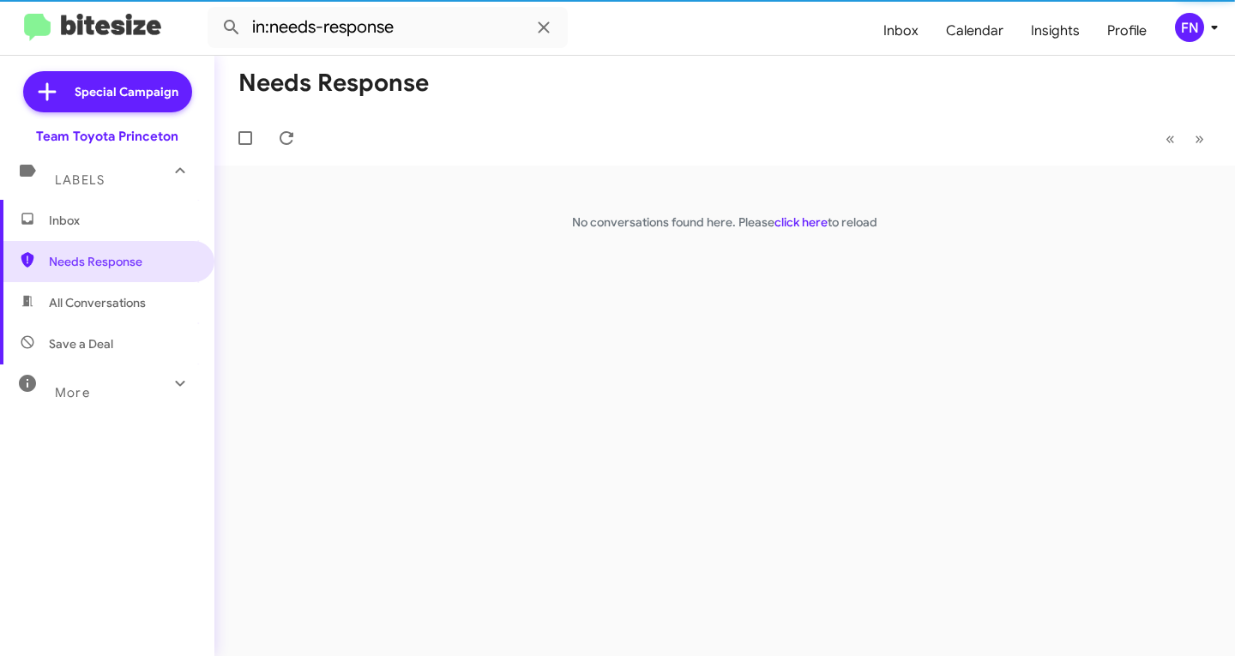
click at [132, 214] on span "Inbox" at bounding box center [122, 220] width 146 height 17
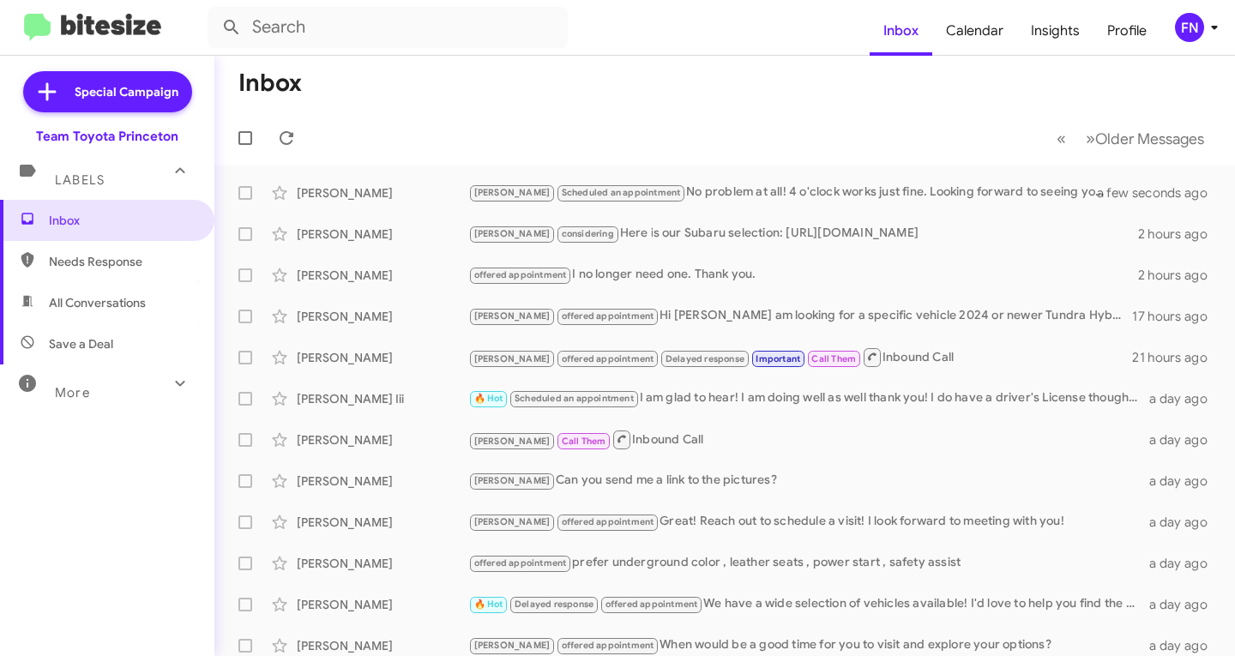
click at [1194, 31] on div "FN" at bounding box center [1189, 27] width 29 height 29
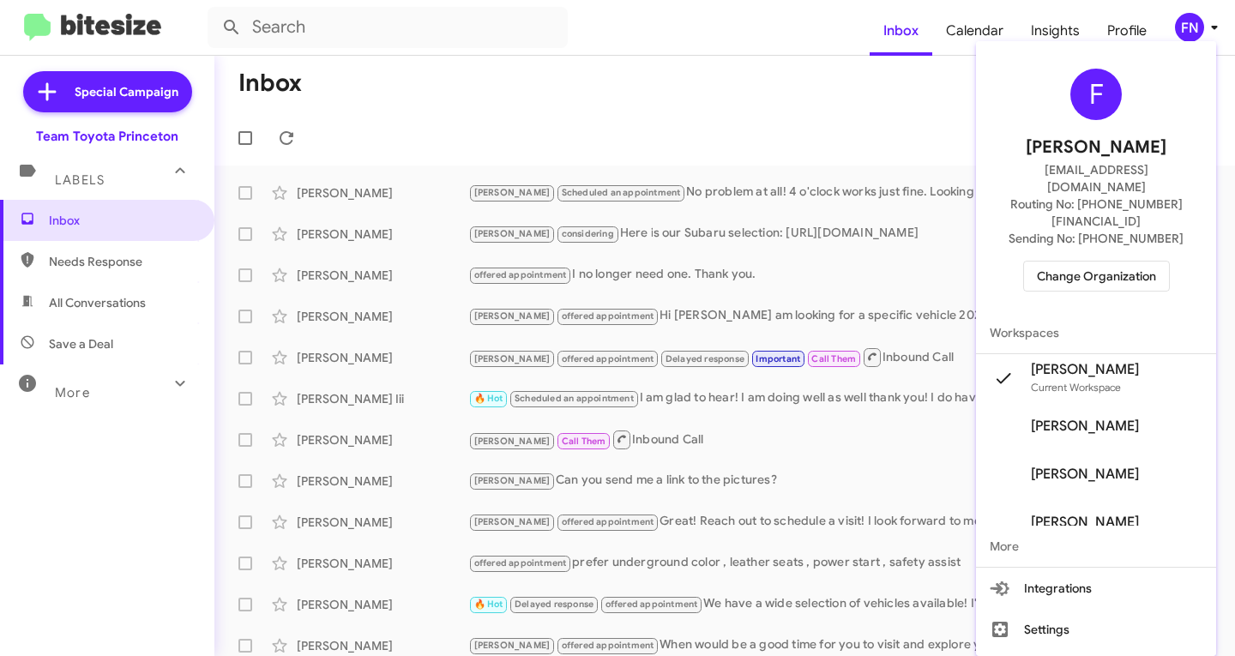
click at [1085, 262] on span "Change Organization" at bounding box center [1096, 276] width 119 height 29
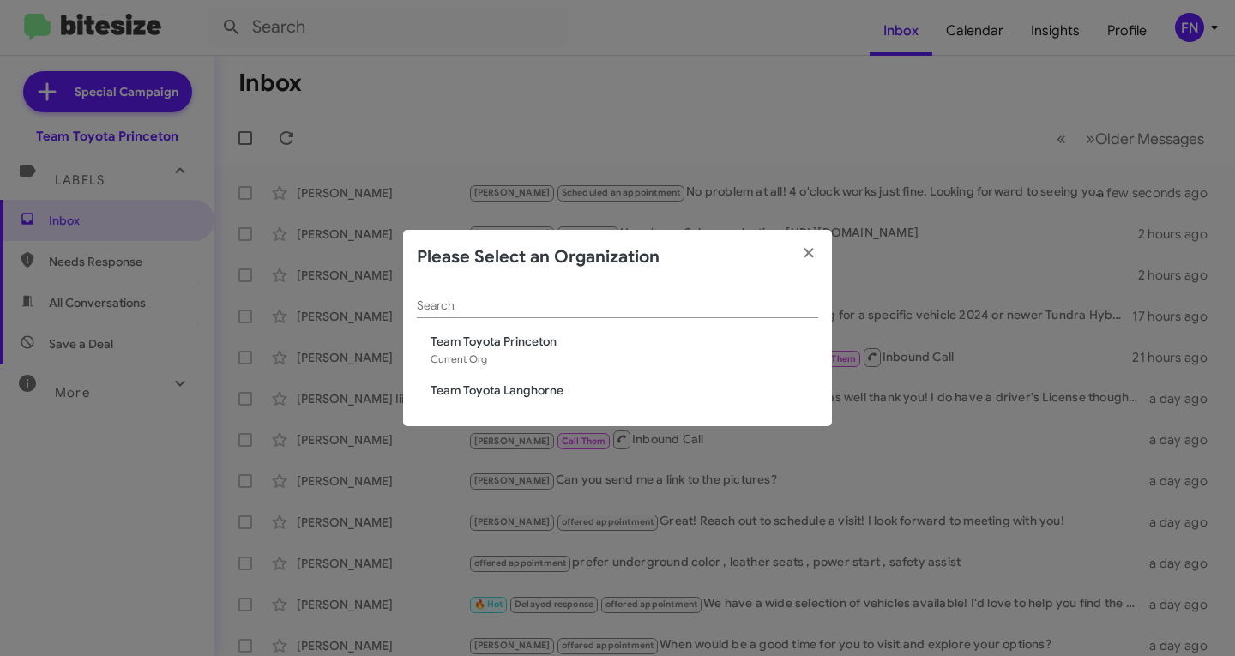
click at [507, 396] on span "Team Toyota Langhorne" at bounding box center [625, 390] width 388 height 17
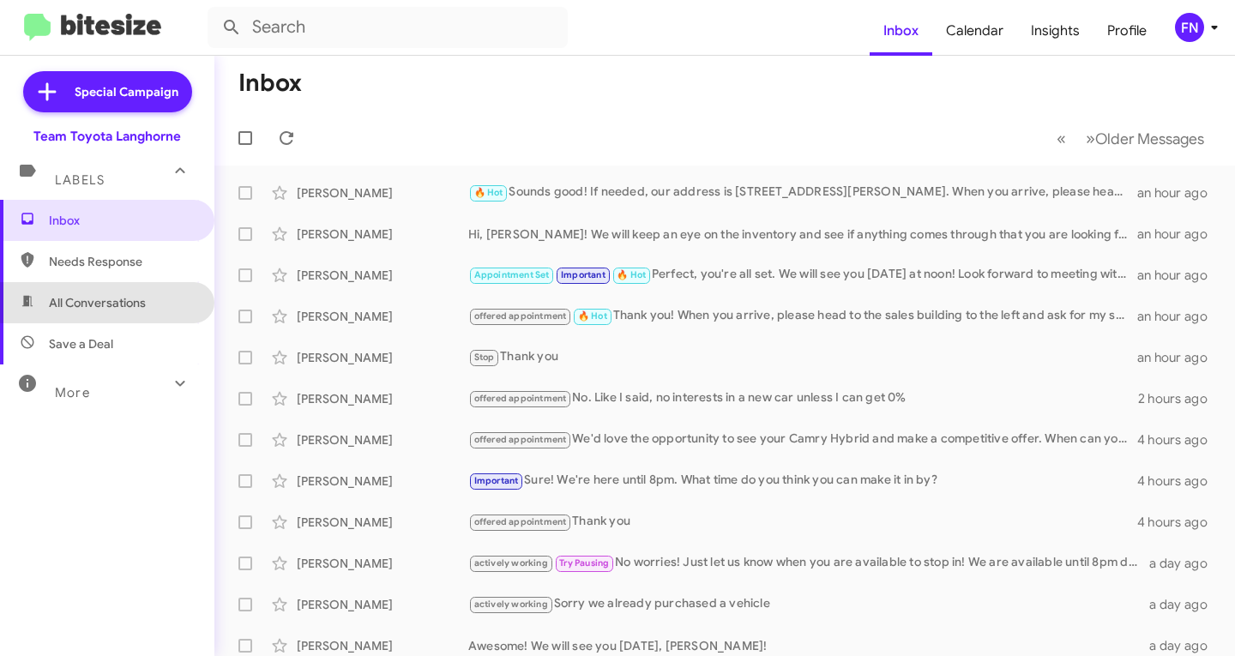
click at [149, 300] on span "All Conversations" at bounding box center [107, 302] width 214 height 41
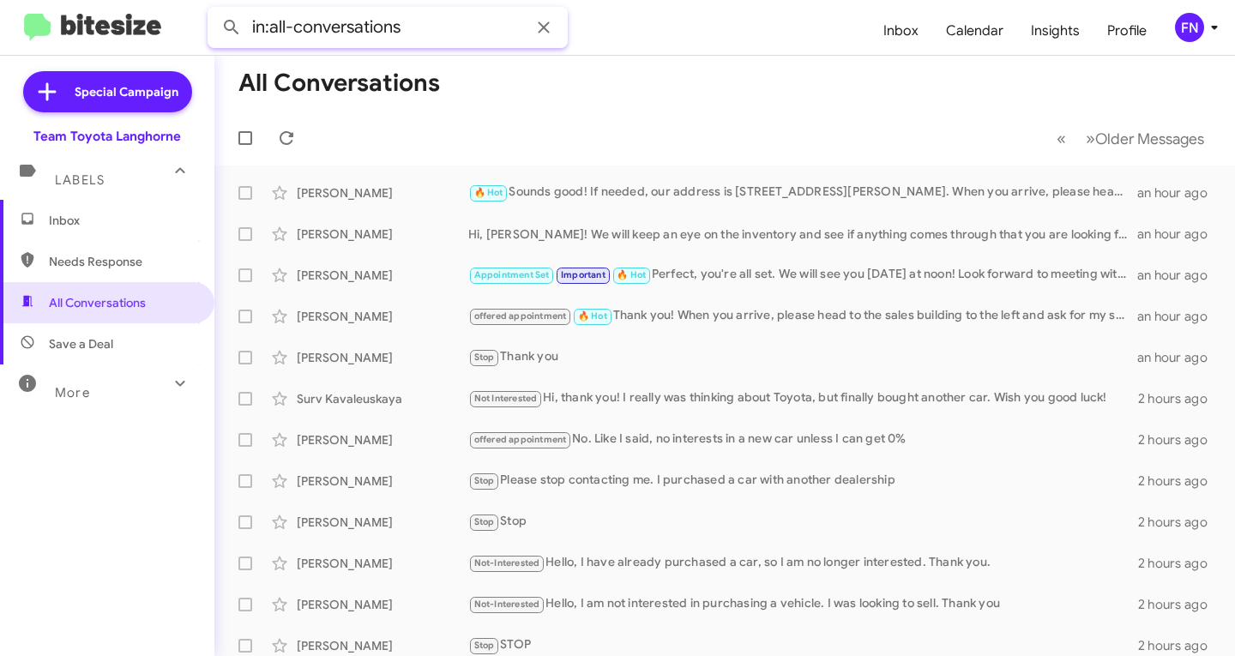
click at [410, 29] on input "in:all-conversations" at bounding box center [388, 27] width 360 height 41
click at [411, 29] on input "in:all-conversations" at bounding box center [388, 27] width 360 height 41
click at [410, 35] on input "in:all-conversations" at bounding box center [388, 27] width 360 height 41
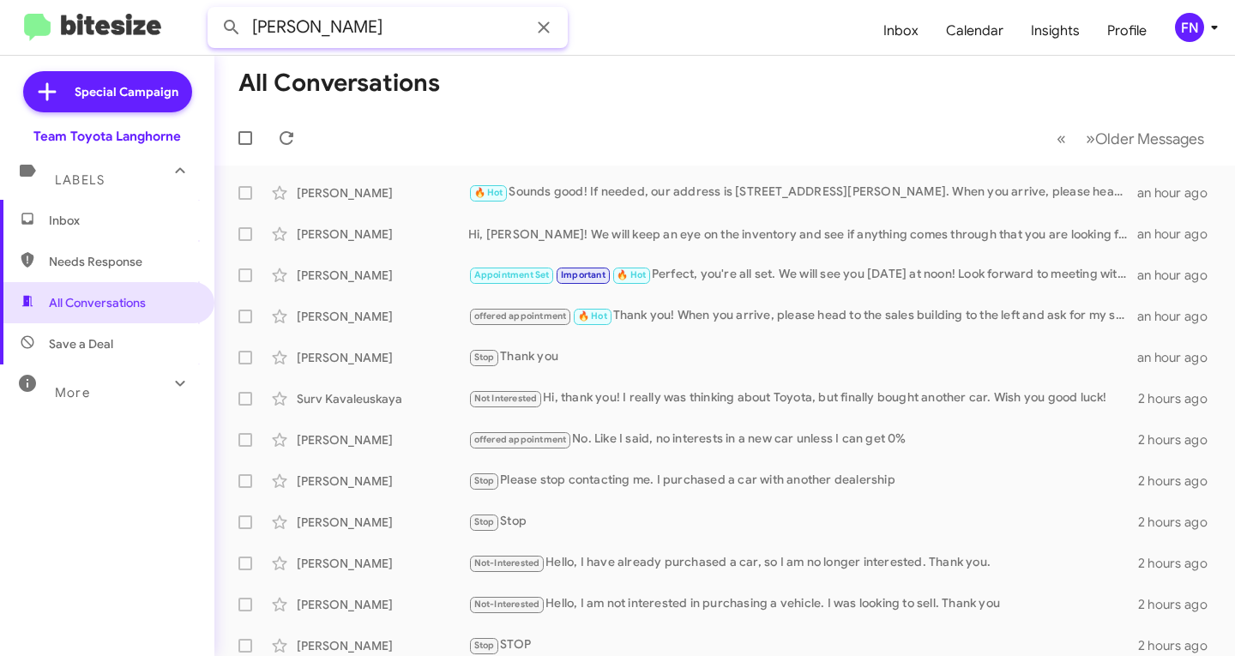
click at [214, 10] on button at bounding box center [231, 27] width 34 height 34
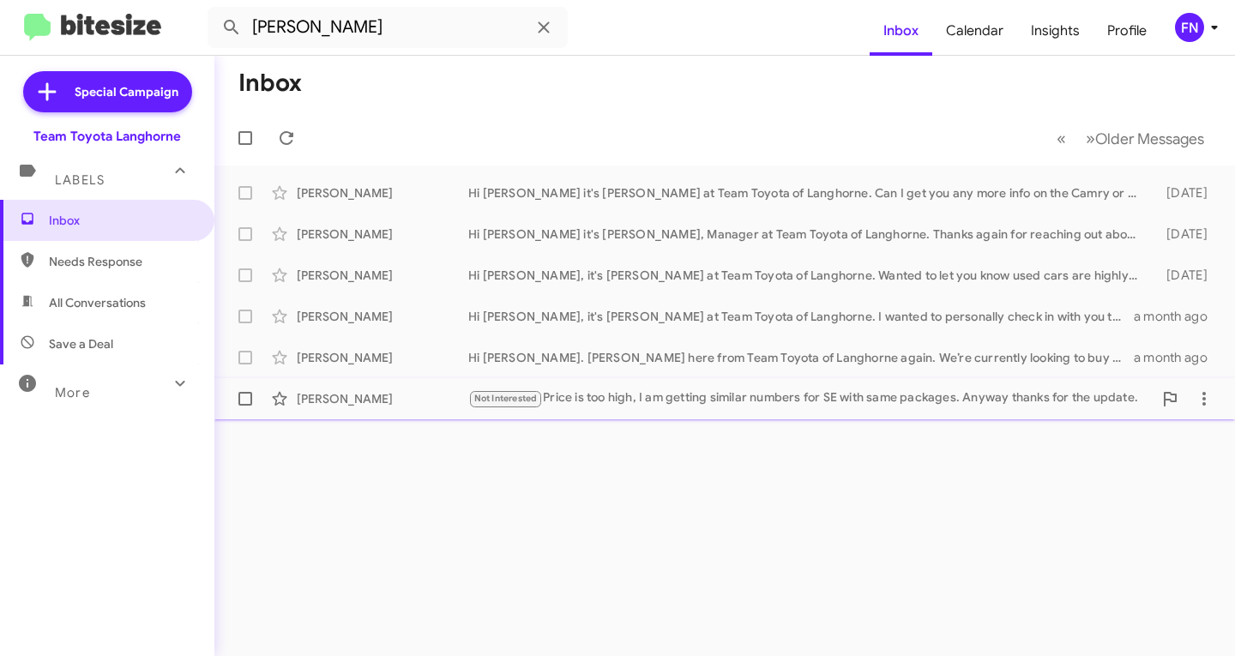
click at [635, 400] on div "Not Interested Price is too high, I am getting similar numbers for SE with same…" at bounding box center [810, 399] width 685 height 20
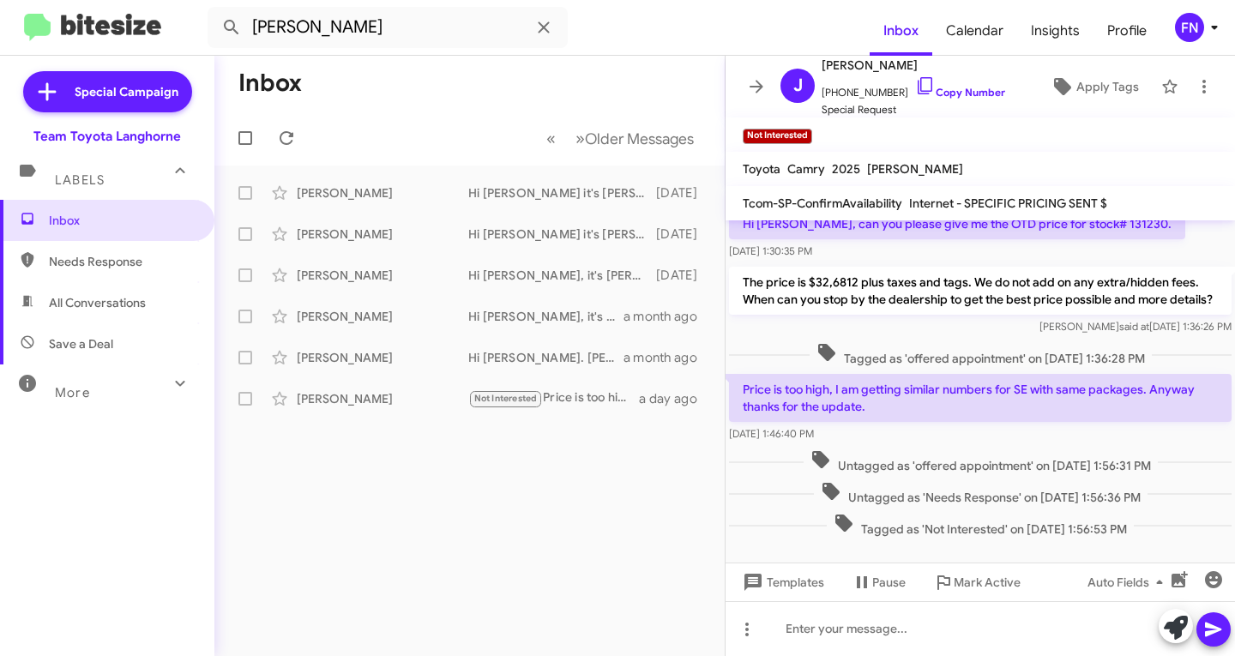
scroll to position [201, 0]
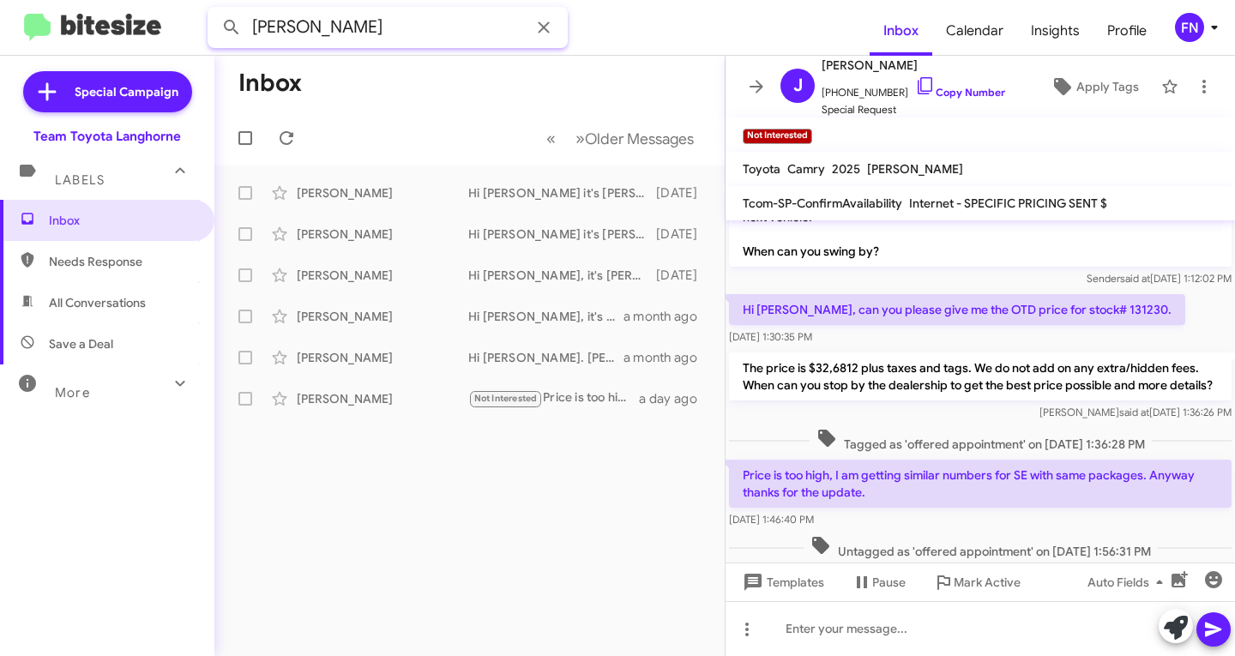
click at [447, 38] on input "joel" at bounding box center [388, 27] width 360 height 41
type input "ria"
click at [214, 10] on button at bounding box center [231, 27] width 34 height 34
